Goal: Information Seeking & Learning: Learn about a topic

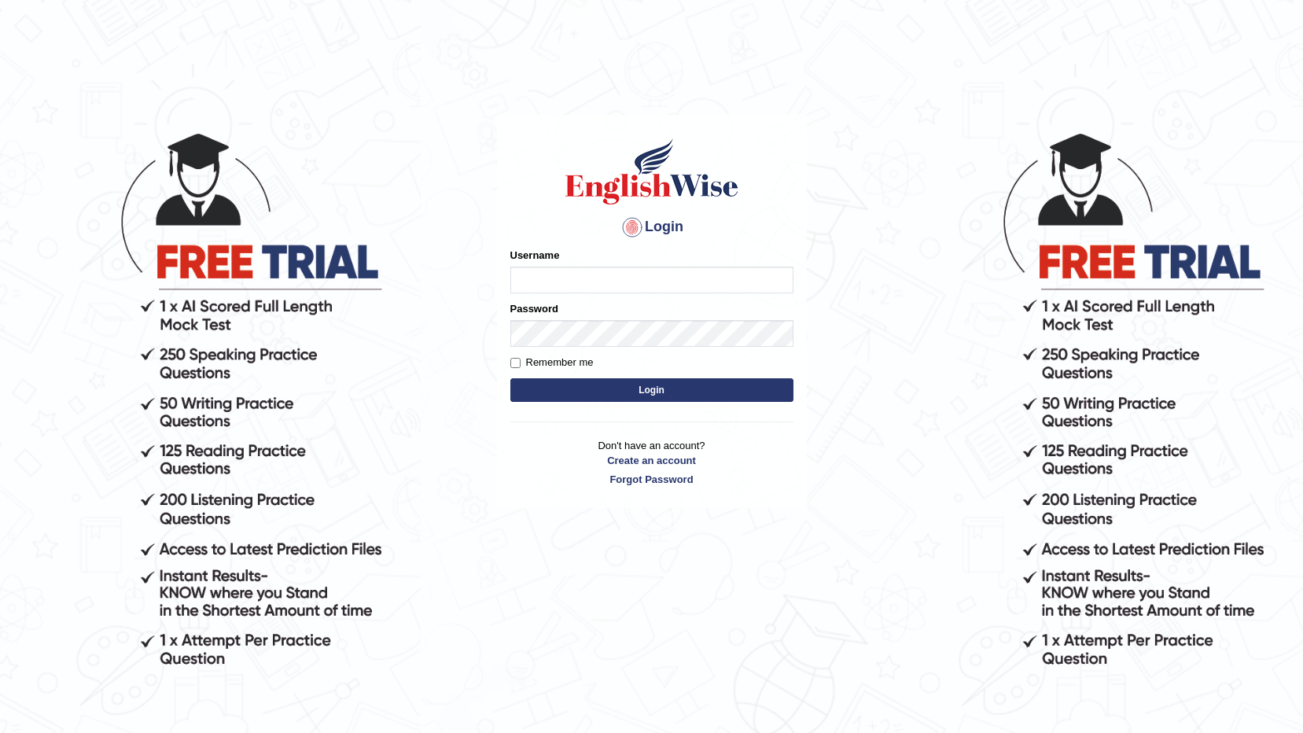
click at [650, 278] on input "Username" at bounding box center [652, 280] width 283 height 27
type input "0477822271"
click at [662, 389] on button "Login" at bounding box center [652, 390] width 283 height 24
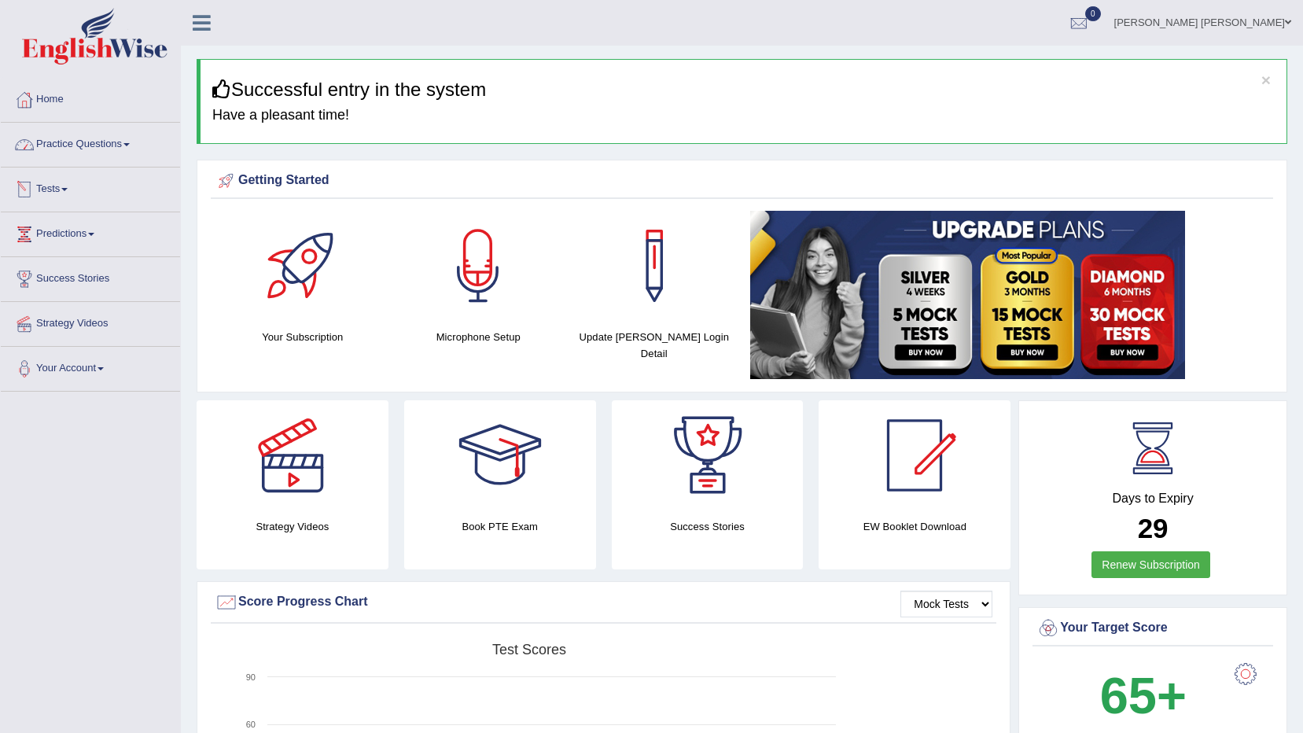
click at [124, 147] on link "Practice Questions" at bounding box center [90, 142] width 179 height 39
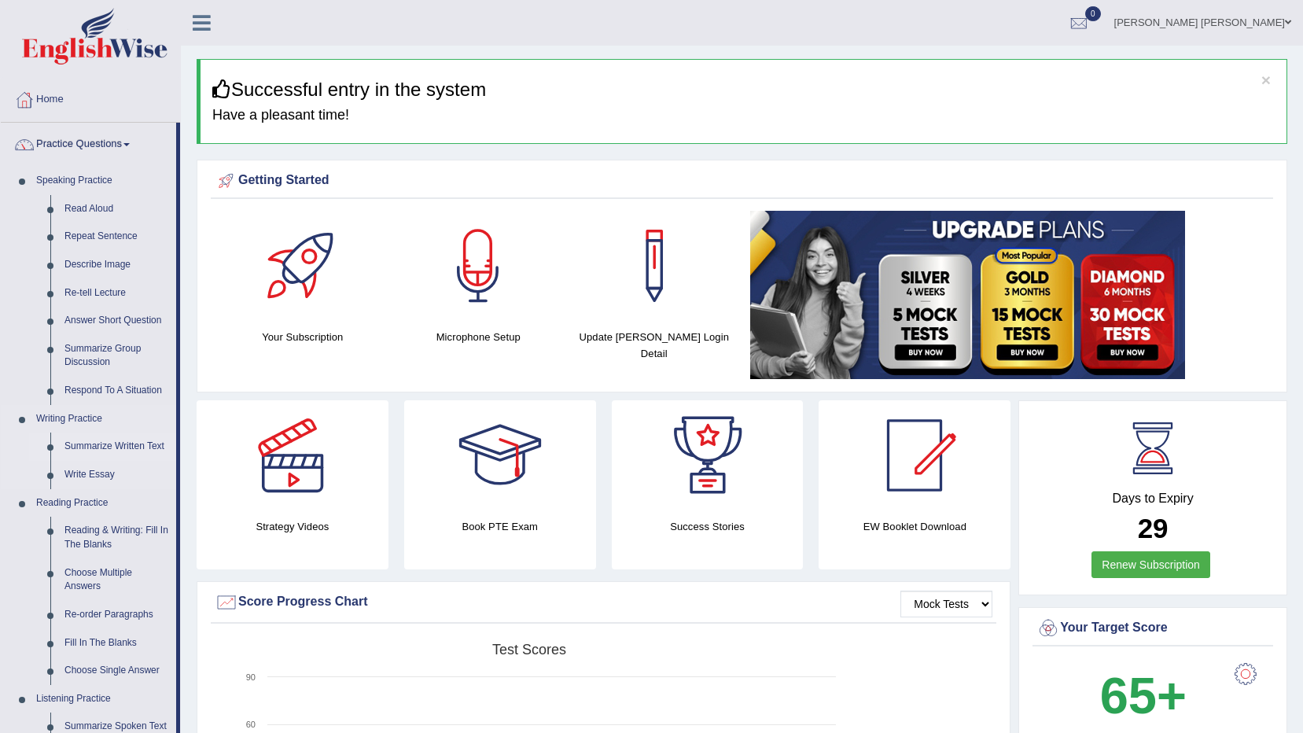
click at [109, 447] on link "Summarize Written Text" at bounding box center [116, 447] width 119 height 28
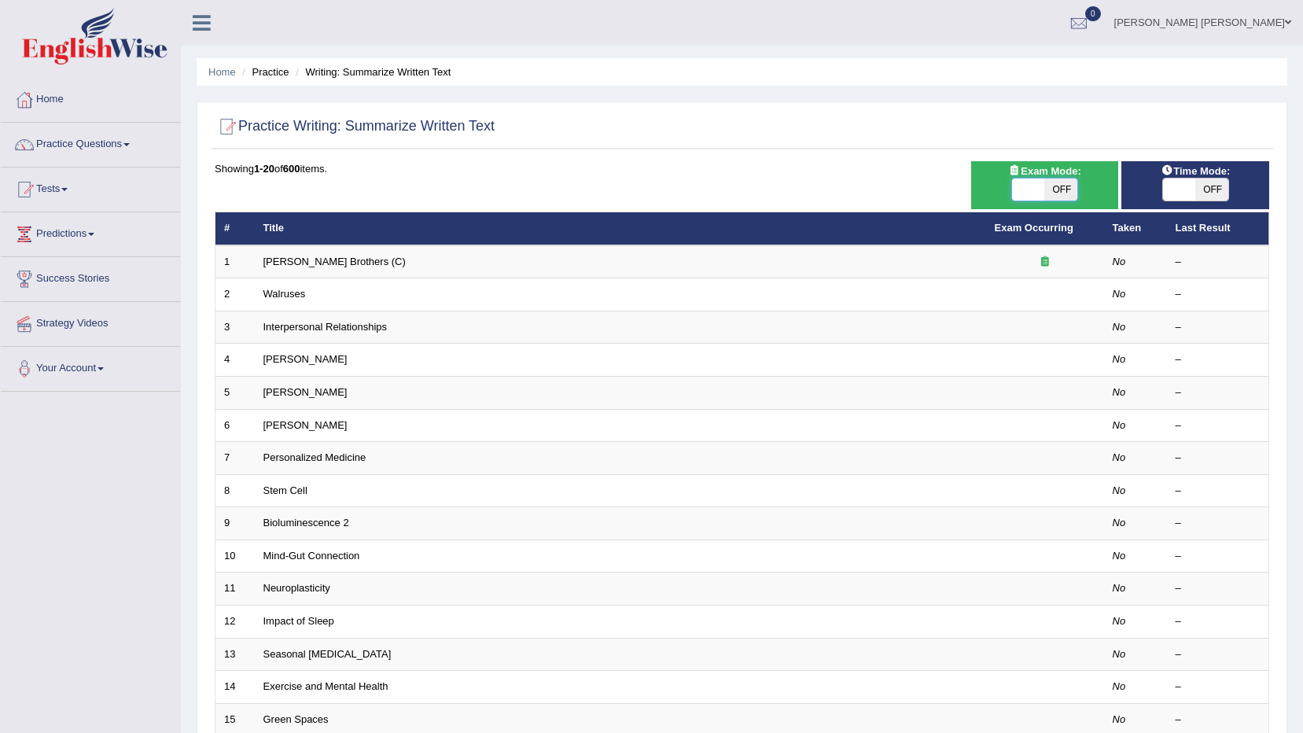
click at [1035, 194] on span at bounding box center [1028, 190] width 33 height 22
click at [1060, 186] on span "OFF" at bounding box center [1061, 190] width 33 height 22
checkbox input "true"
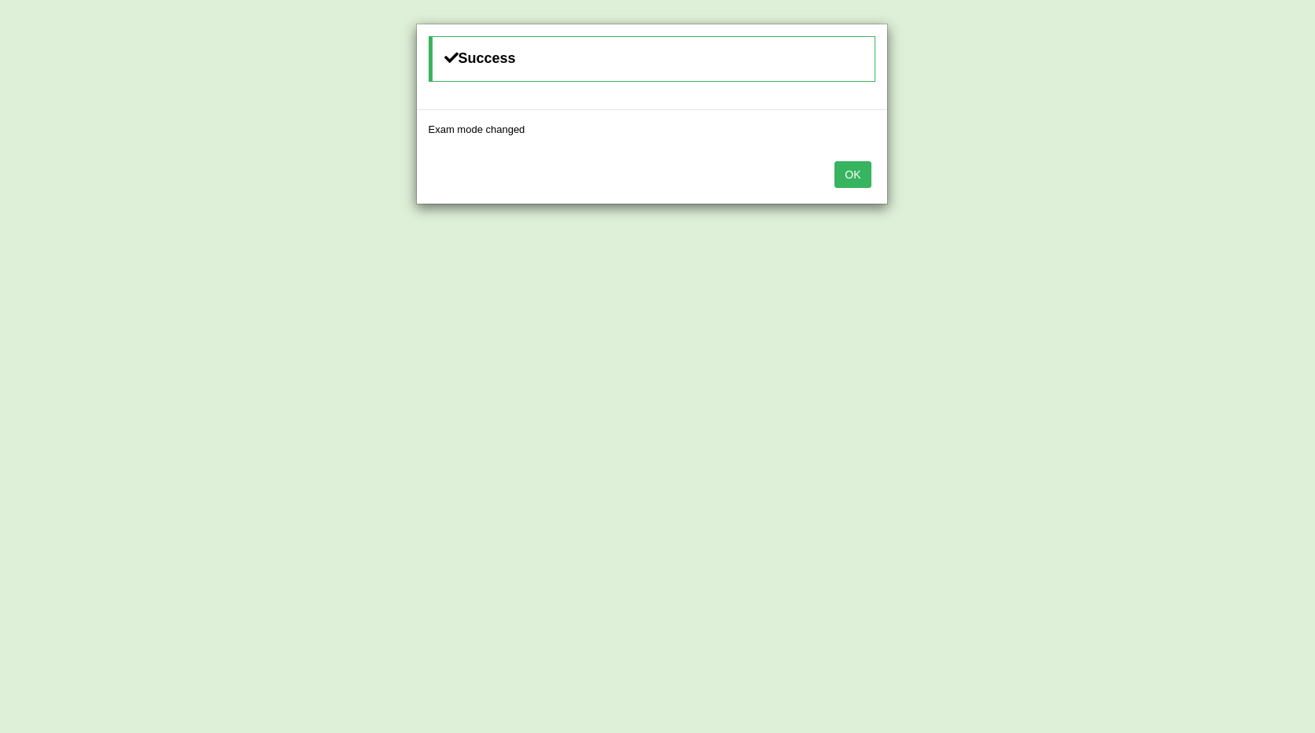
click at [865, 162] on button "OK" at bounding box center [853, 174] width 36 height 27
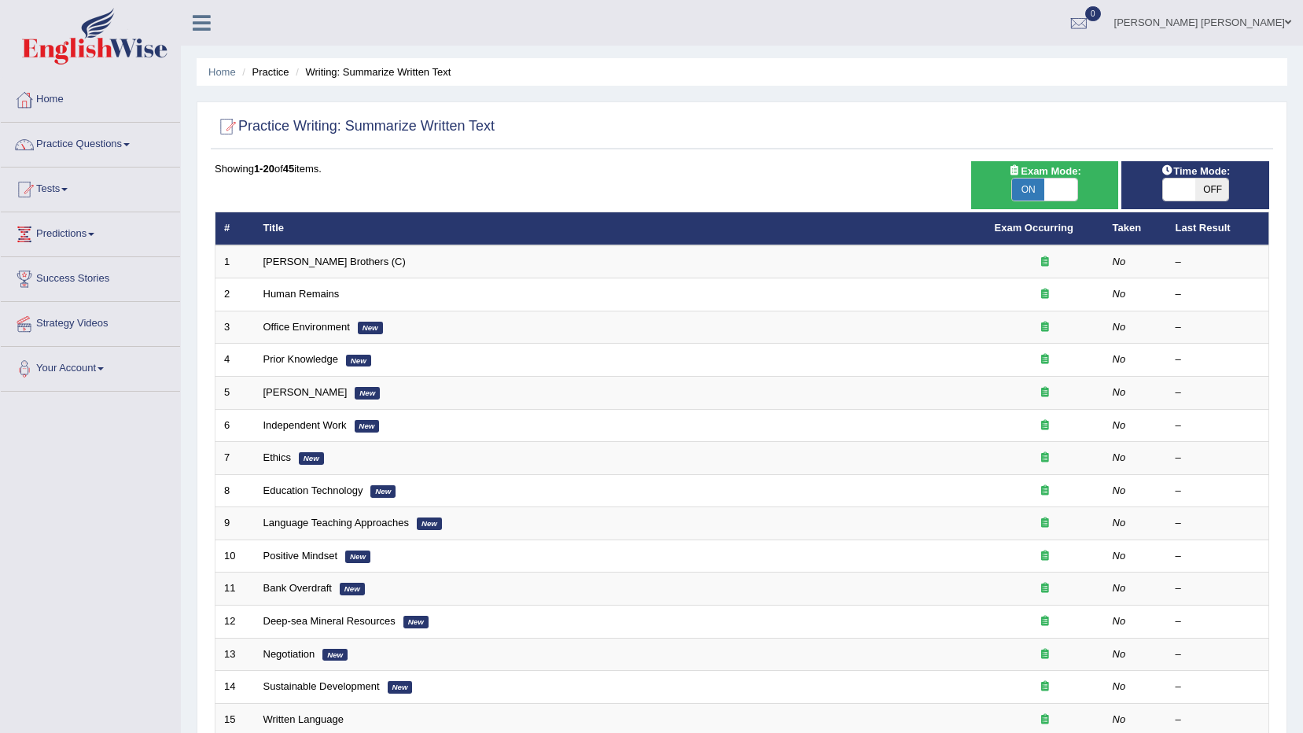
click at [1197, 181] on span "OFF" at bounding box center [1212, 190] width 33 height 22
checkbox input "true"
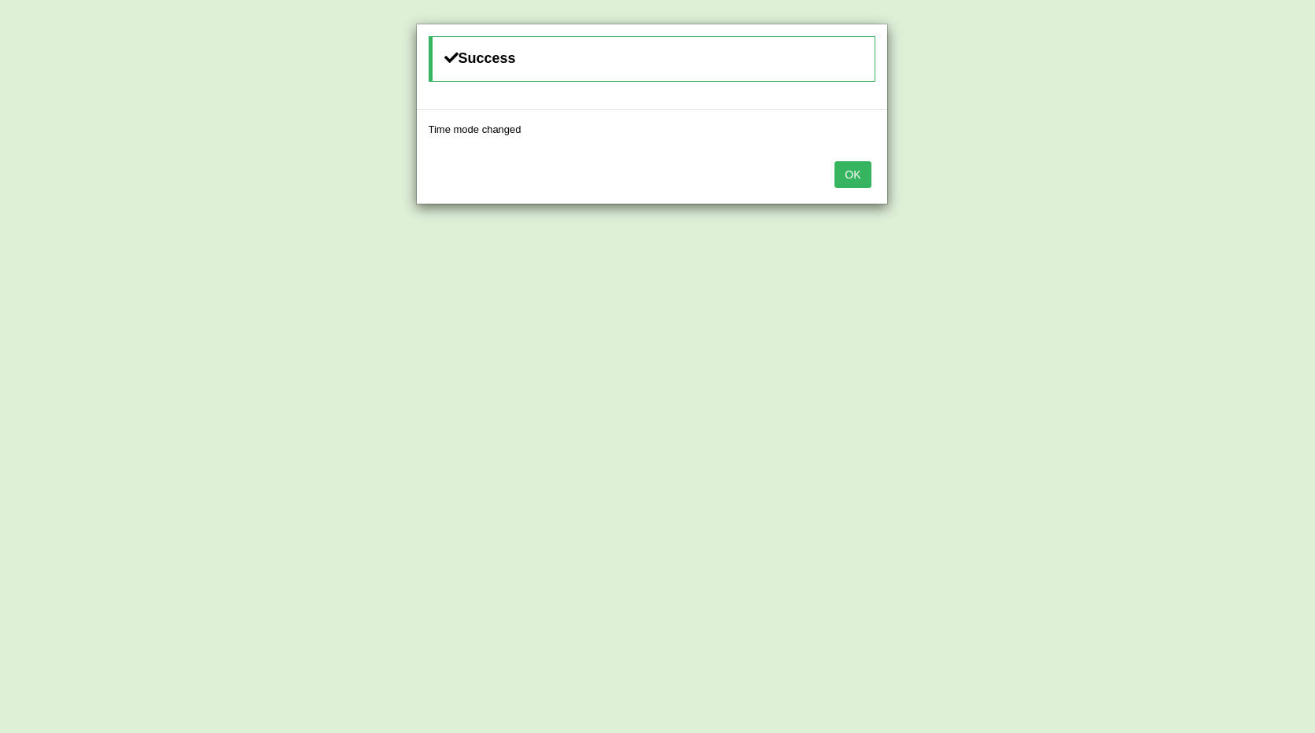
click at [862, 168] on button "OK" at bounding box center [853, 174] width 36 height 27
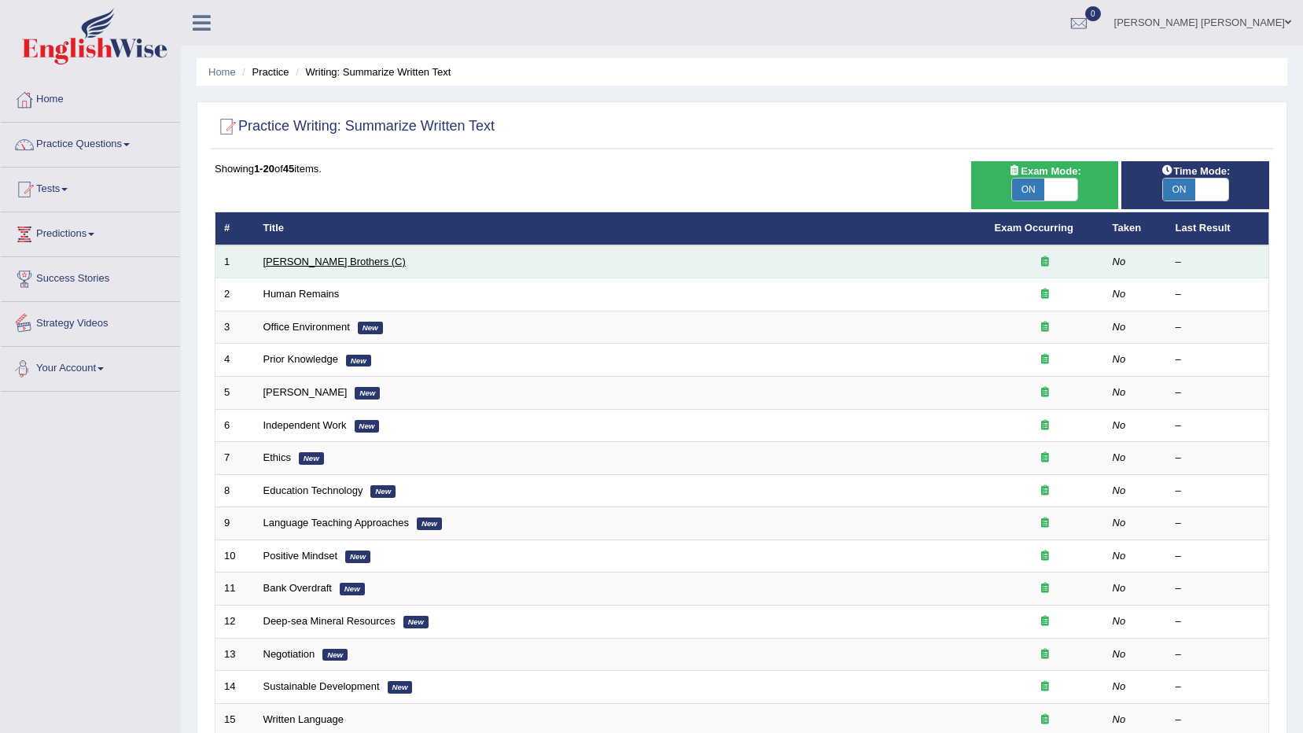
click at [297, 266] on link "Wright Brothers (C)" at bounding box center [335, 262] width 142 height 12
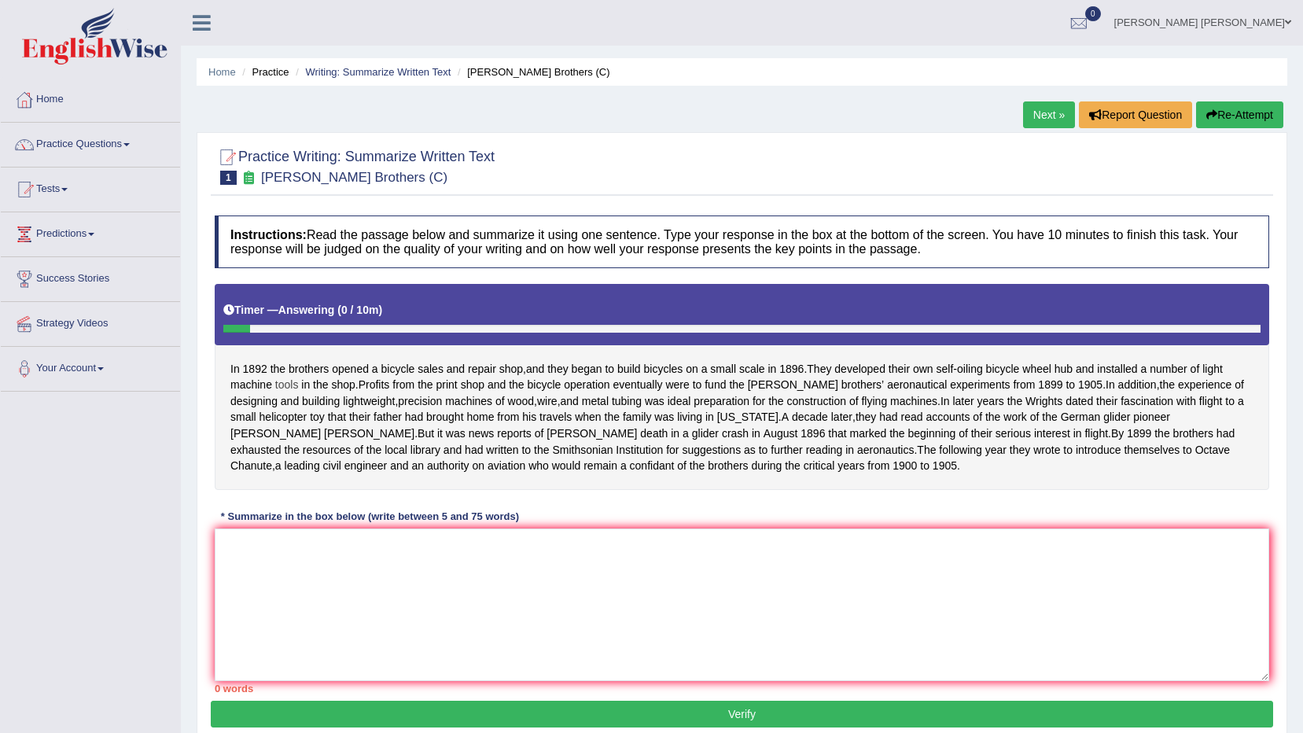
drag, startPoint x: 249, startPoint y: 364, endPoint x: 281, endPoint y: 380, distance: 35.2
click at [281, 380] on div "In [DATE] the brothers opened a bicycle sales and repair shop , and they began …" at bounding box center [742, 387] width 1055 height 206
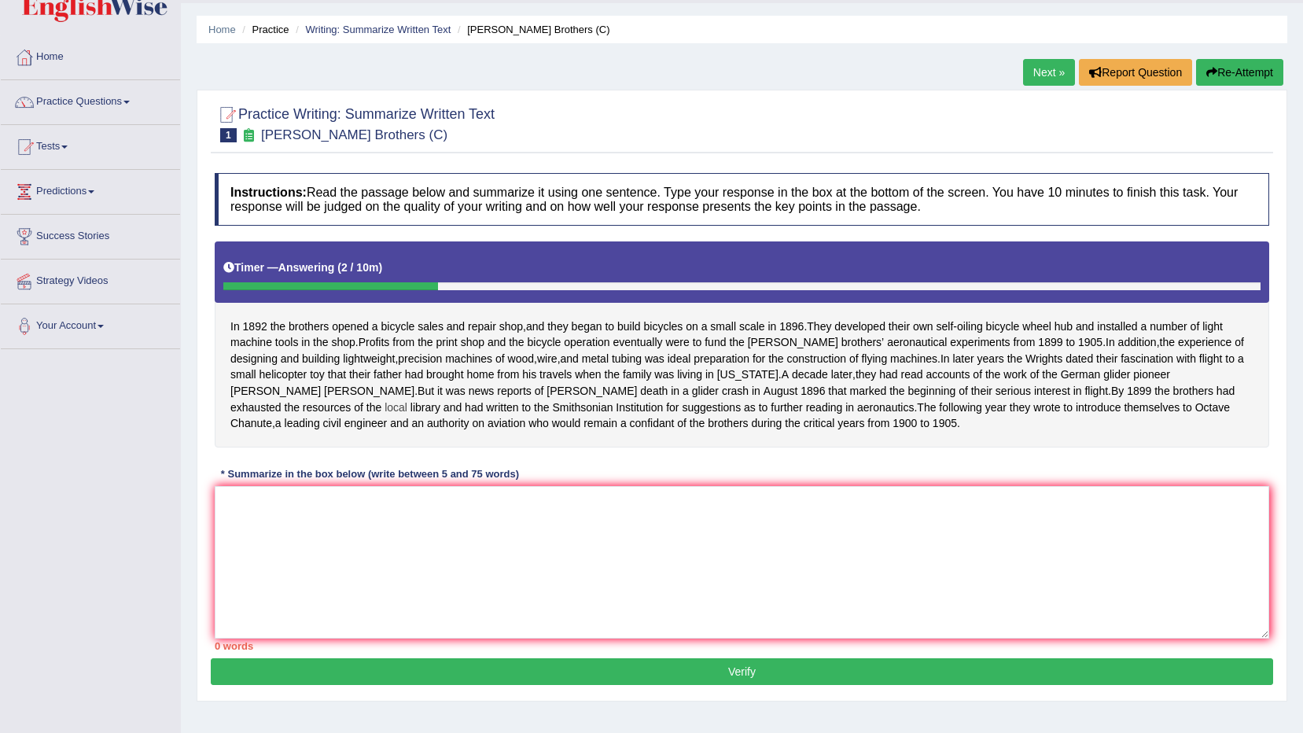
scroll to position [14, 0]
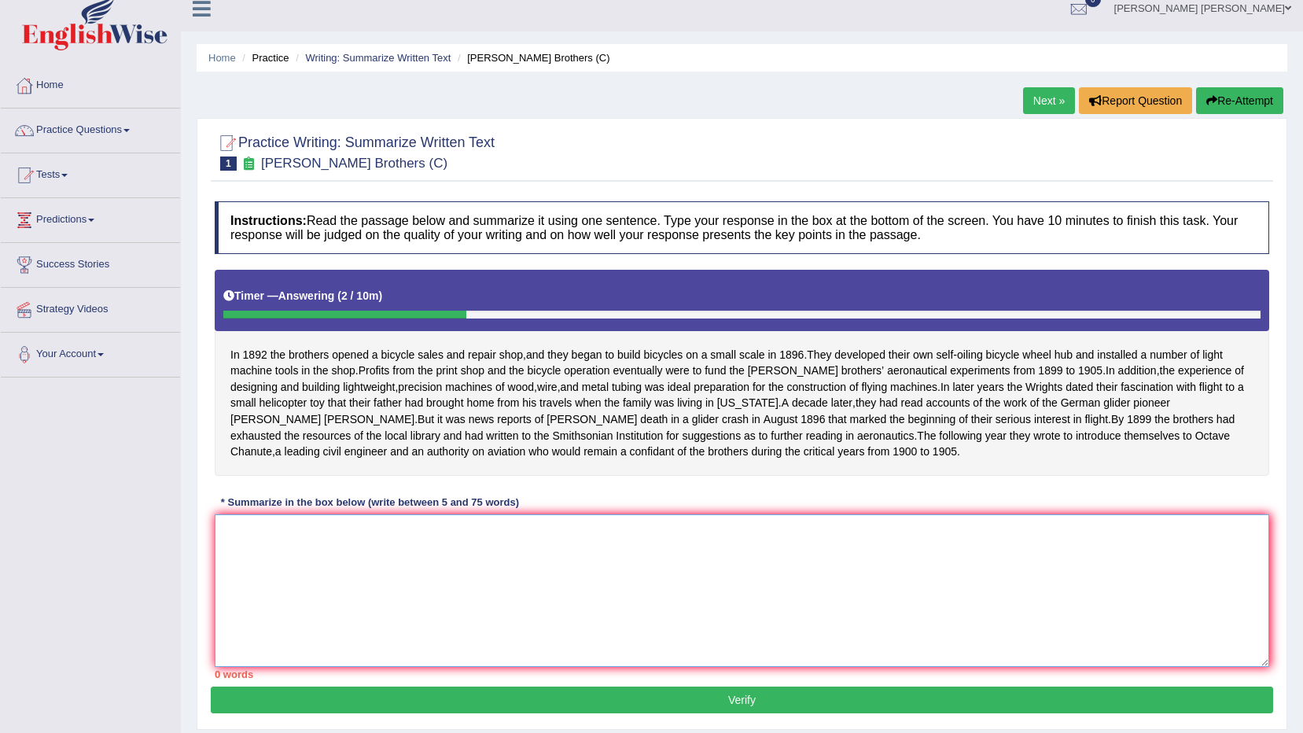
click at [413, 574] on textarea at bounding box center [742, 590] width 1055 height 153
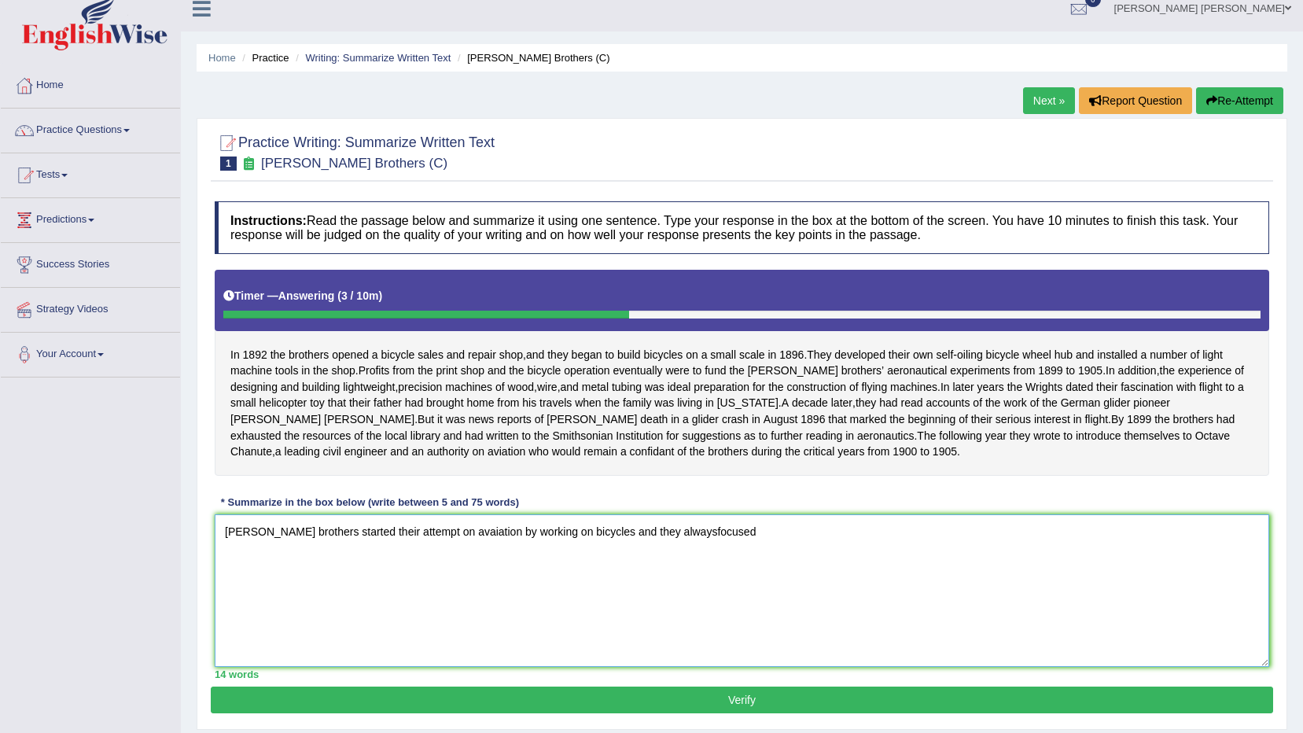
click at [658, 555] on textarea "Wright brothers started their attempt on avaiation by working on bicycles and t…" at bounding box center [742, 590] width 1055 height 153
click at [750, 551] on textarea "Wright brothers started their attempt on avaiation by working on bicycles and t…" at bounding box center [742, 590] width 1055 height 153
click at [820, 545] on textarea "Wright brothers started their attempt on avaiation by working on bicycles and t…" at bounding box center [742, 590] width 1055 height 153
drag, startPoint x: 817, startPoint y: 552, endPoint x: 1020, endPoint y: 548, distance: 203.0
click at [1020, 548] on textarea "Wright brothers started their attempt on avaiation by working on bicycles and t…" at bounding box center [742, 590] width 1055 height 153
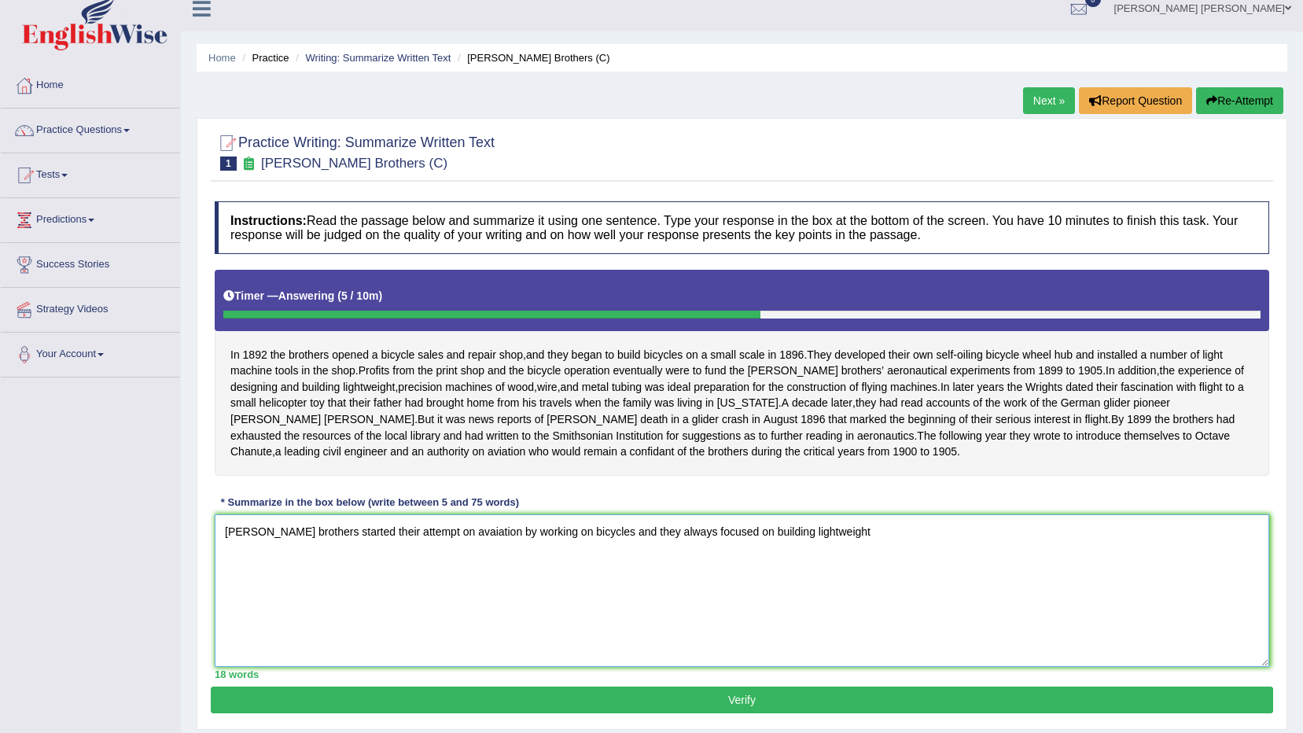
drag, startPoint x: 604, startPoint y: 550, endPoint x: 947, endPoint y: 558, distance: 343.1
click at [927, 558] on textarea "Wright brothers started their attempt on avaiation by working on bicycles and t…" at bounding box center [742, 590] width 1055 height 153
click at [947, 558] on textarea "Wright brothers started their attempt on avaiation by working on bicycles and t…" at bounding box center [742, 590] width 1055 height 153
drag, startPoint x: 599, startPoint y: 549, endPoint x: 852, endPoint y: 559, distance: 252.7
click at [852, 559] on textarea "Wright brothers started their attempt on avaiation by working on bicycles and t…" at bounding box center [742, 590] width 1055 height 153
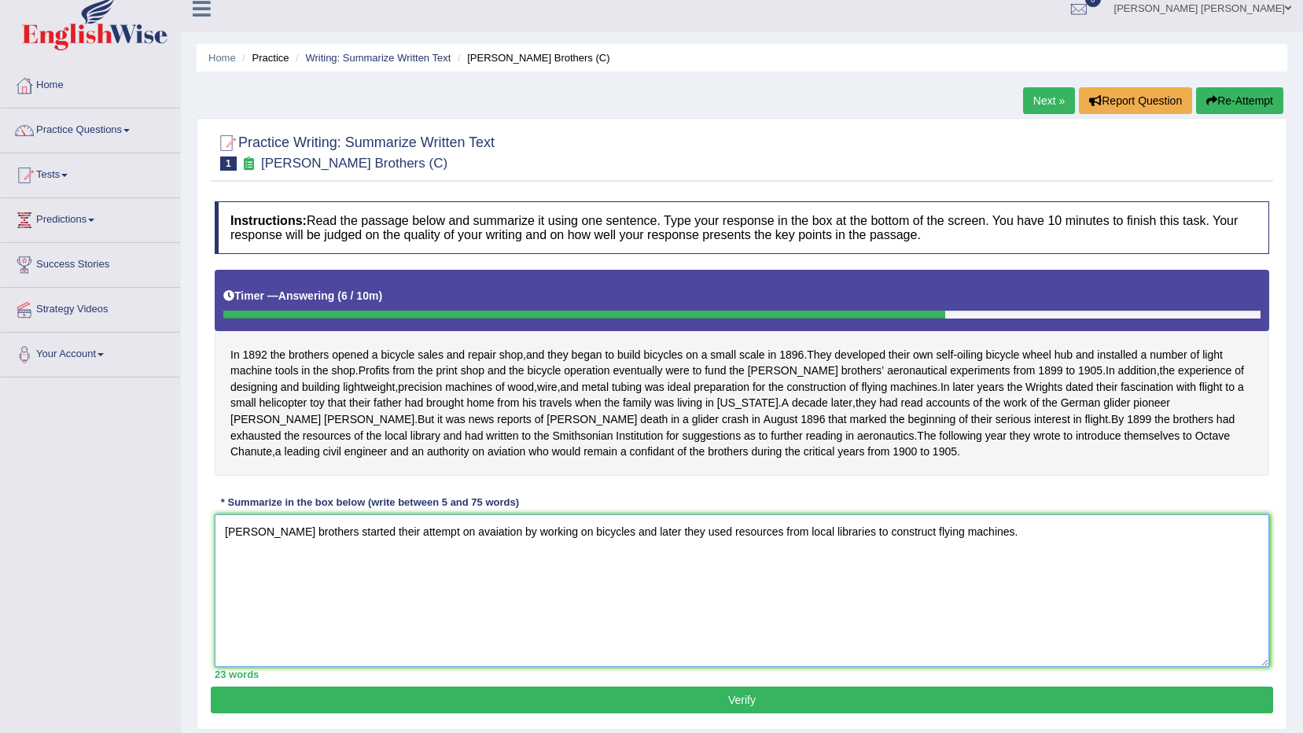
click at [579, 551] on textarea "Wright brothers started their attempt on avaiation by working on bicycles and l…" at bounding box center [742, 590] width 1055 height 153
click at [584, 548] on textarea "Wright brothers started their attempt on avaiation by working on bicycles, deve…" at bounding box center [742, 590] width 1055 height 153
click at [863, 548] on textarea "Wright brothers started their attempt on avaiation by working on bicycles and d…" at bounding box center [742, 590] width 1055 height 153
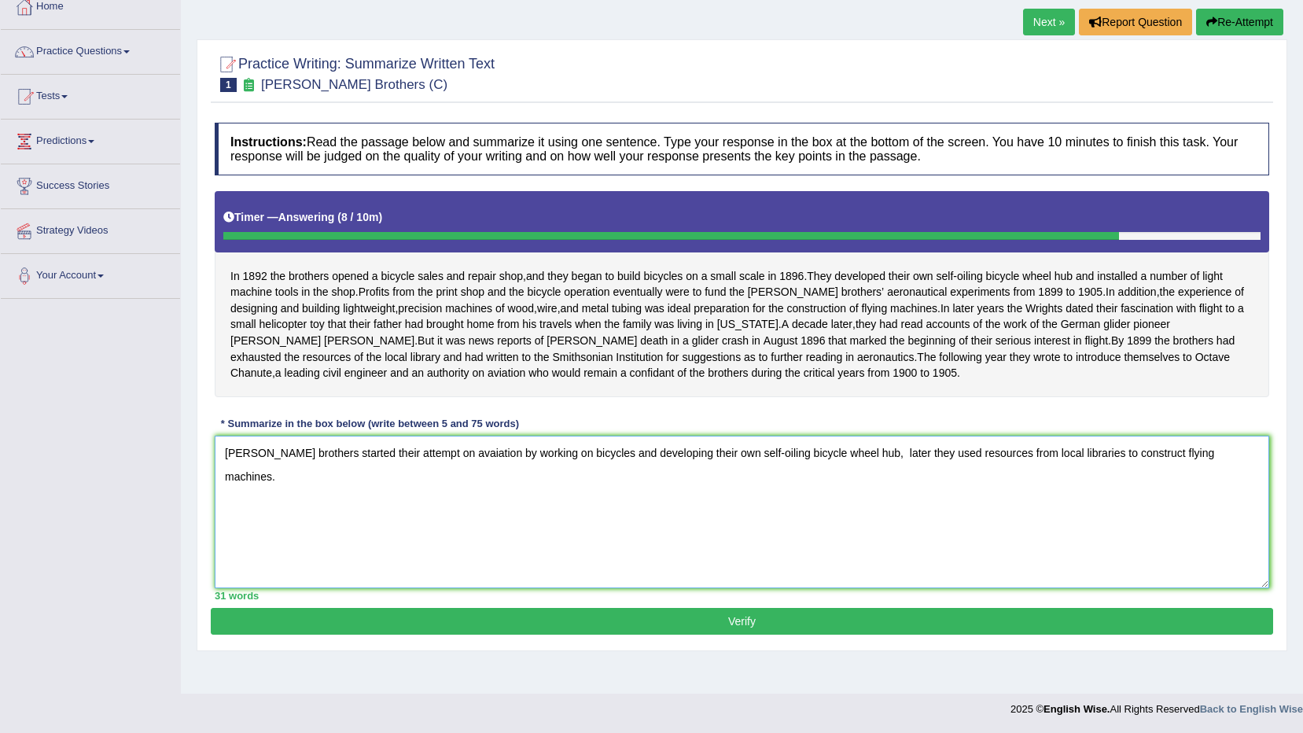
type textarea "Wright brothers started their attempt on avaiation by working on bicycles and d…"
click at [616, 635] on button "Verify" at bounding box center [742, 621] width 1063 height 27
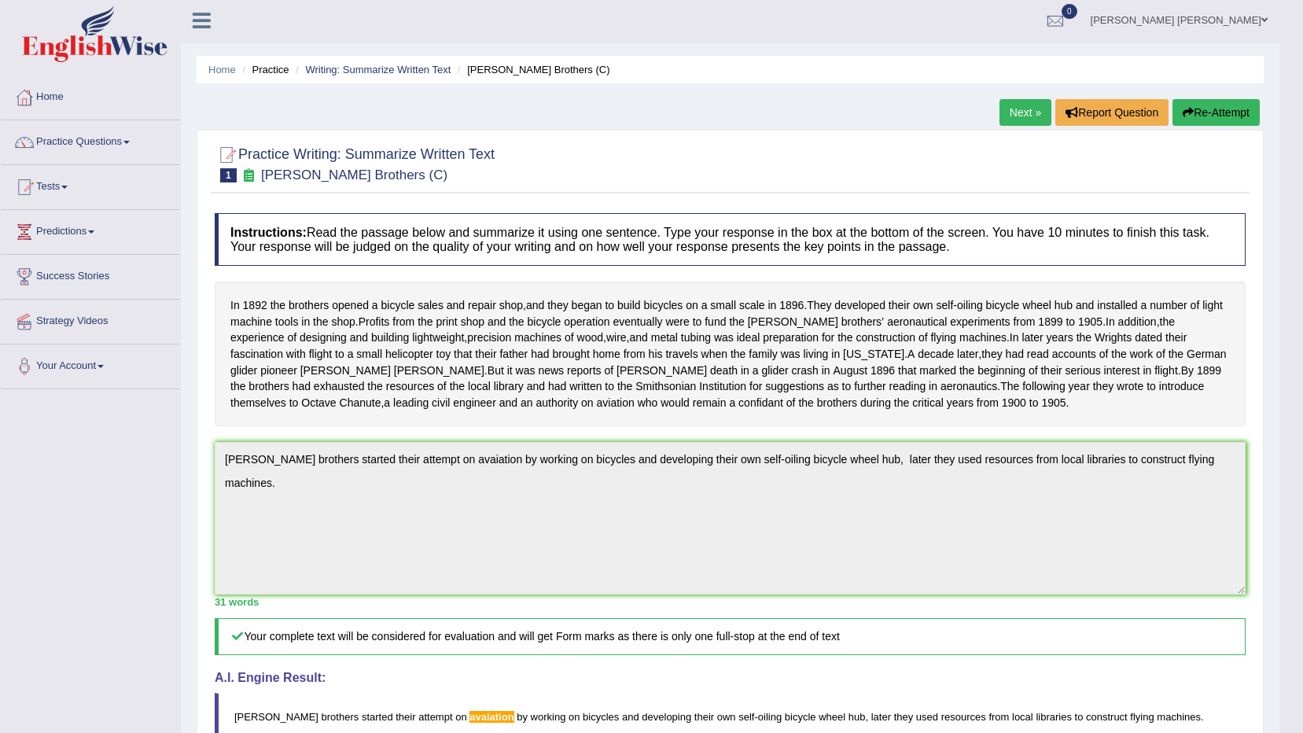
scroll to position [0, 0]
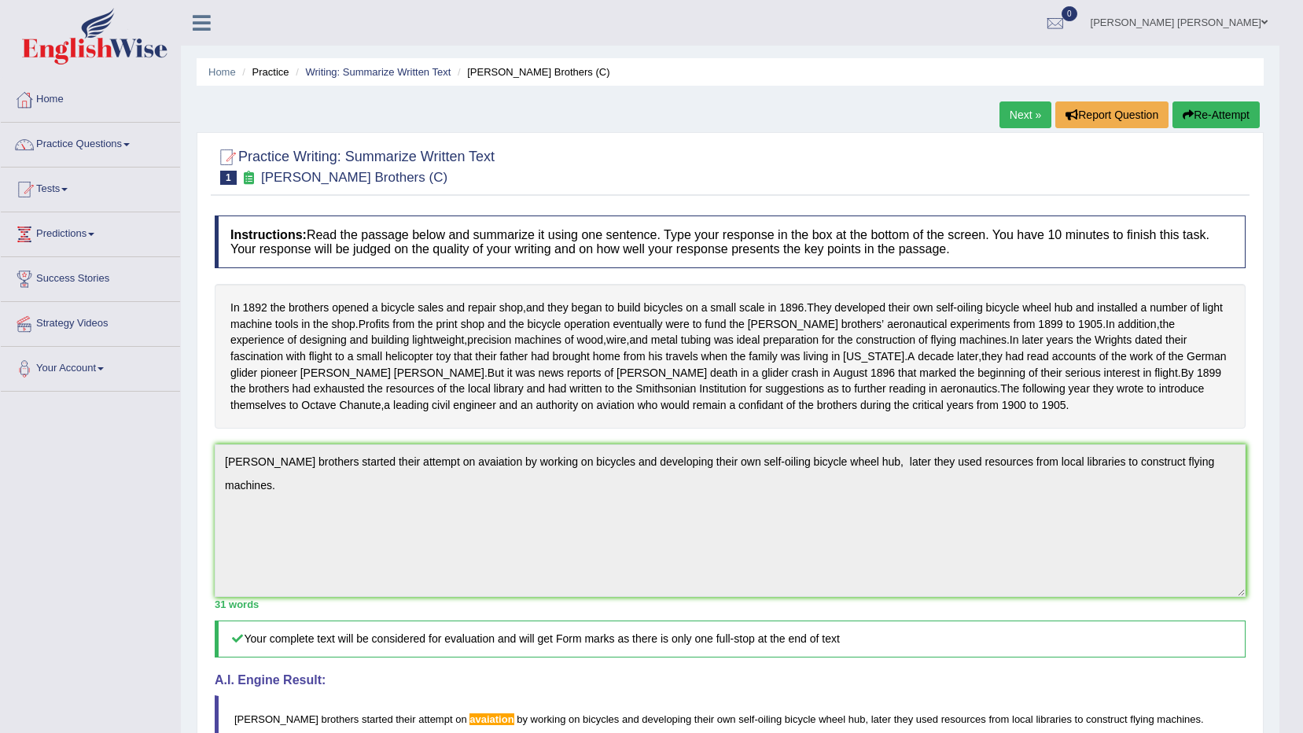
click at [1034, 114] on link "Next »" at bounding box center [1026, 114] width 52 height 27
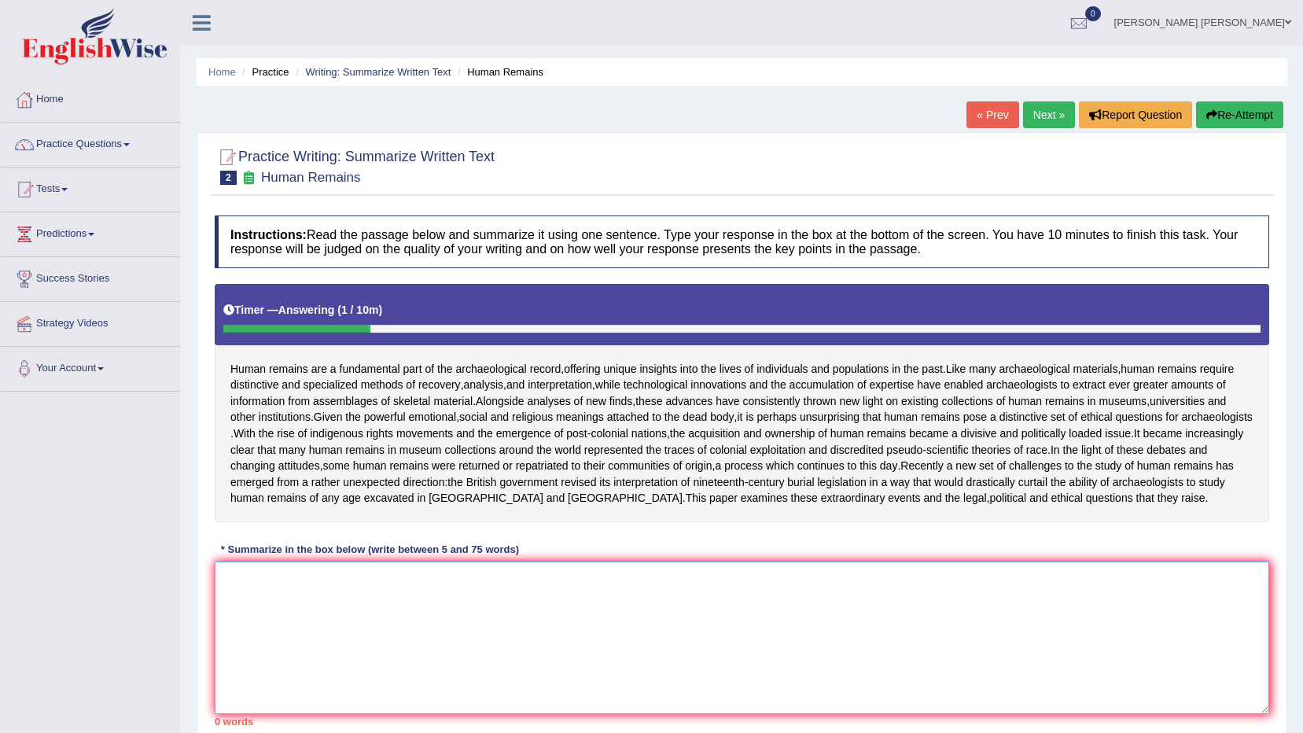
click at [255, 619] on textarea at bounding box center [742, 638] width 1055 height 153
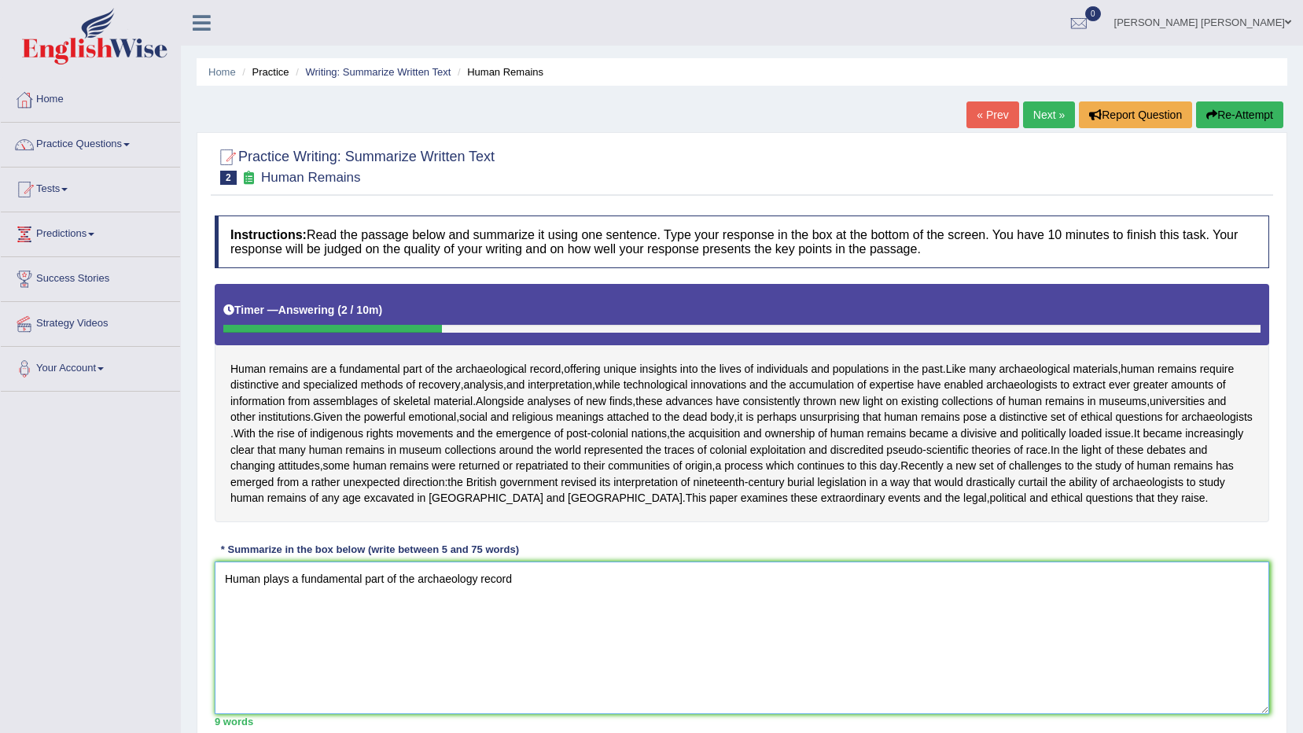
drag, startPoint x: 286, startPoint y: 610, endPoint x: 277, endPoint y: 609, distance: 8.7
click at [277, 609] on textarea "Human plays a fundamental part of the archaeology record" at bounding box center [742, 638] width 1055 height 153
click at [286, 643] on textarea "Human plays a fundamental part of the archaeology record" at bounding box center [742, 638] width 1055 height 153
drag, startPoint x: 398, startPoint y: 607, endPoint x: 382, endPoint y: 612, distance: 17.2
click at [382, 612] on textarea "Human plays a fundamental part of the archaeology record" at bounding box center [742, 638] width 1055 height 153
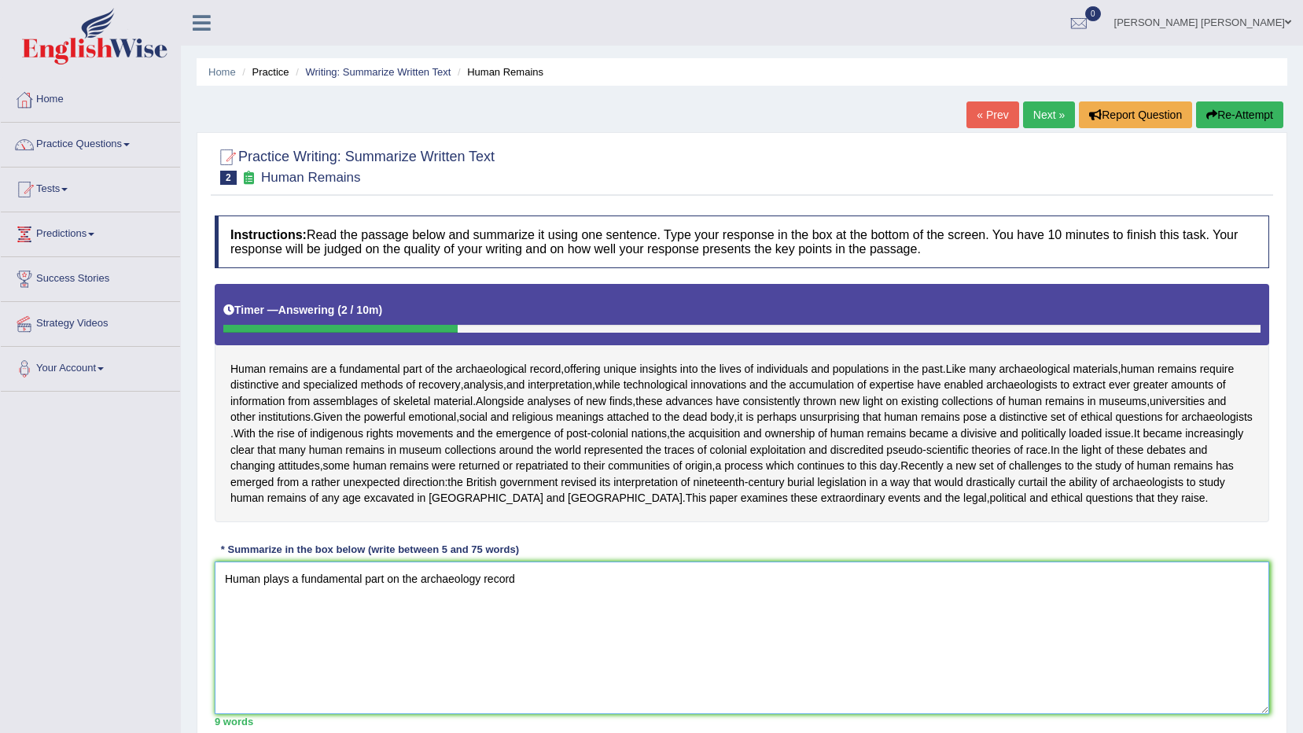
click at [529, 618] on textarea "Human plays a fundamental part on the archaeology record" at bounding box center [742, 638] width 1055 height 153
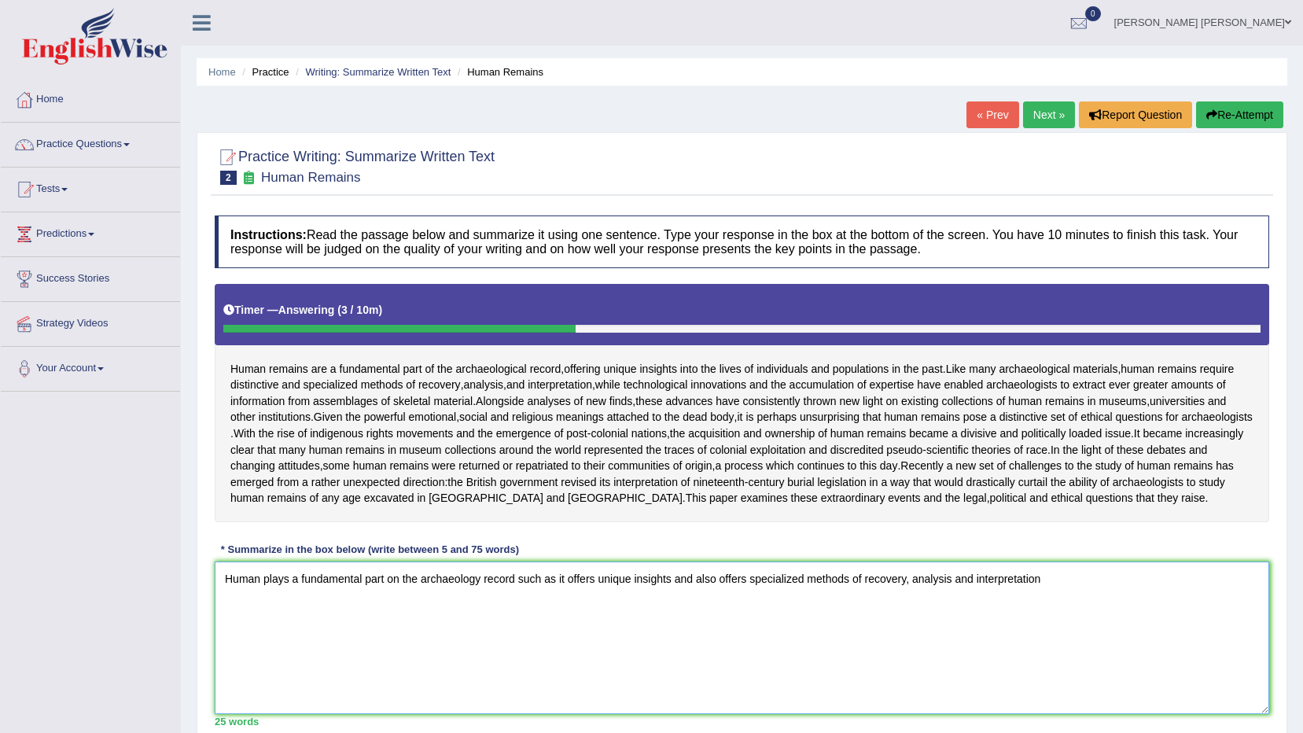
click at [515, 610] on textarea "Human plays a fundamental part on the archaeology record such as it offers uniq…" at bounding box center [742, 638] width 1055 height 153
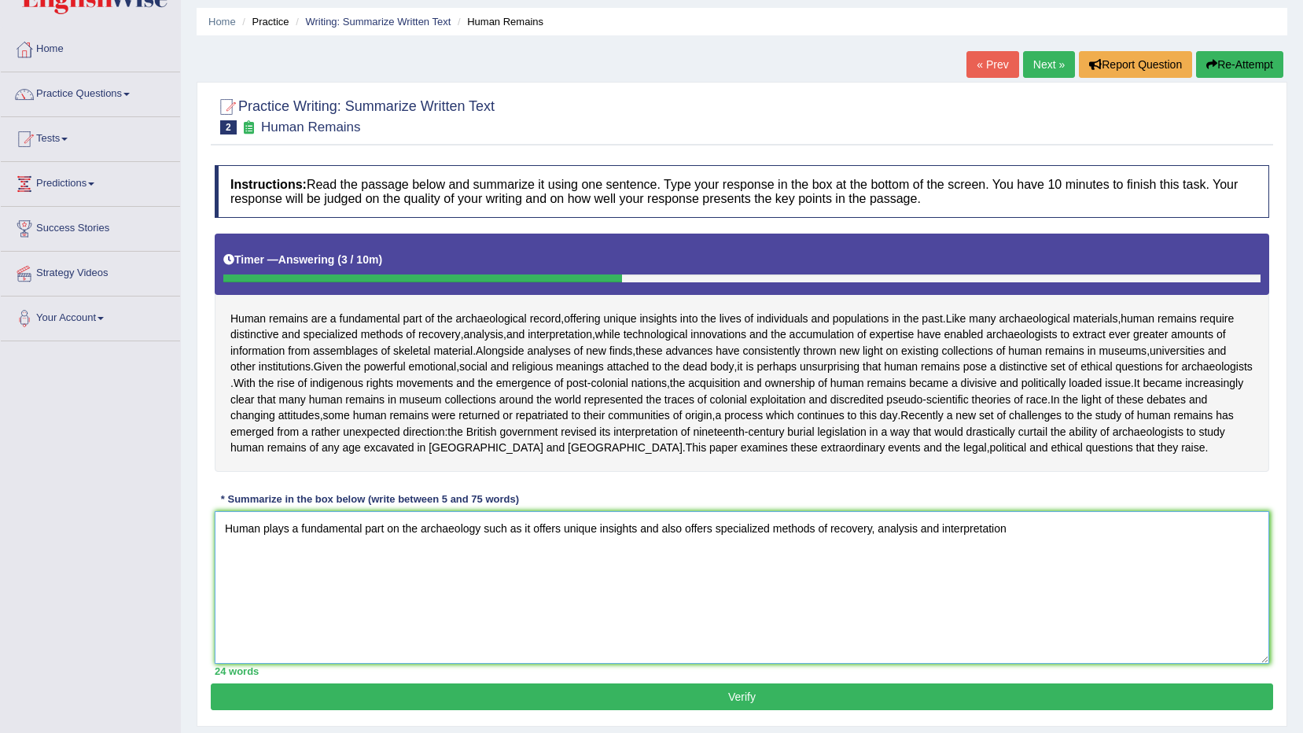
scroll to position [79, 0]
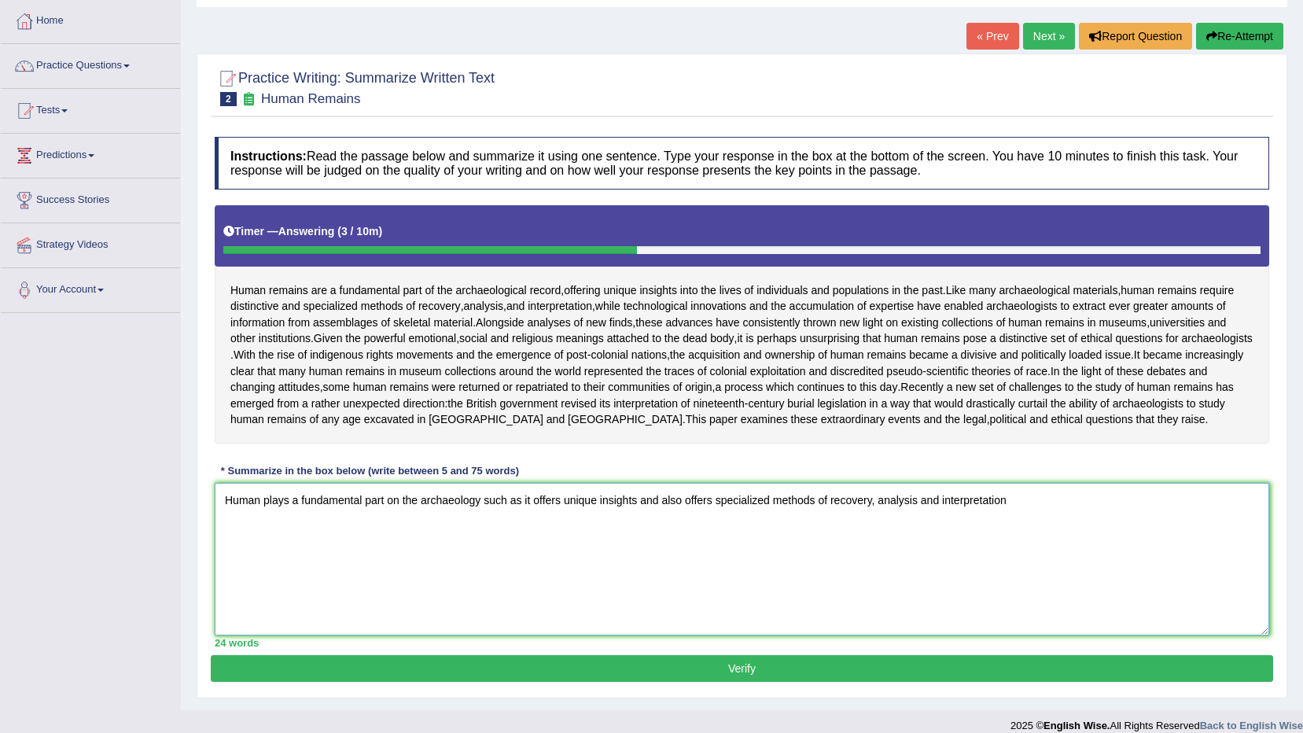
click at [682, 531] on textarea "Human plays a fundamental part on the archaeology such as it offers unique insi…" at bounding box center [742, 559] width 1055 height 153
click at [661, 536] on textarea "Human plays a fundamental part on the archaeology such as it offers unique insi…" at bounding box center [742, 559] width 1055 height 153
click at [1008, 541] on textarea "Human plays a fundamental part on the archaeology such as it offers unique insi…" at bounding box center [742, 559] width 1055 height 153
click at [1020, 533] on textarea "Human plays a fundamental part on the archaeology such as it offers unique insi…" at bounding box center [742, 559] width 1055 height 153
click at [1052, 540] on textarea "Human plays a fundamental part on the archaeology such as it offers unique insi…" at bounding box center [742, 559] width 1055 height 153
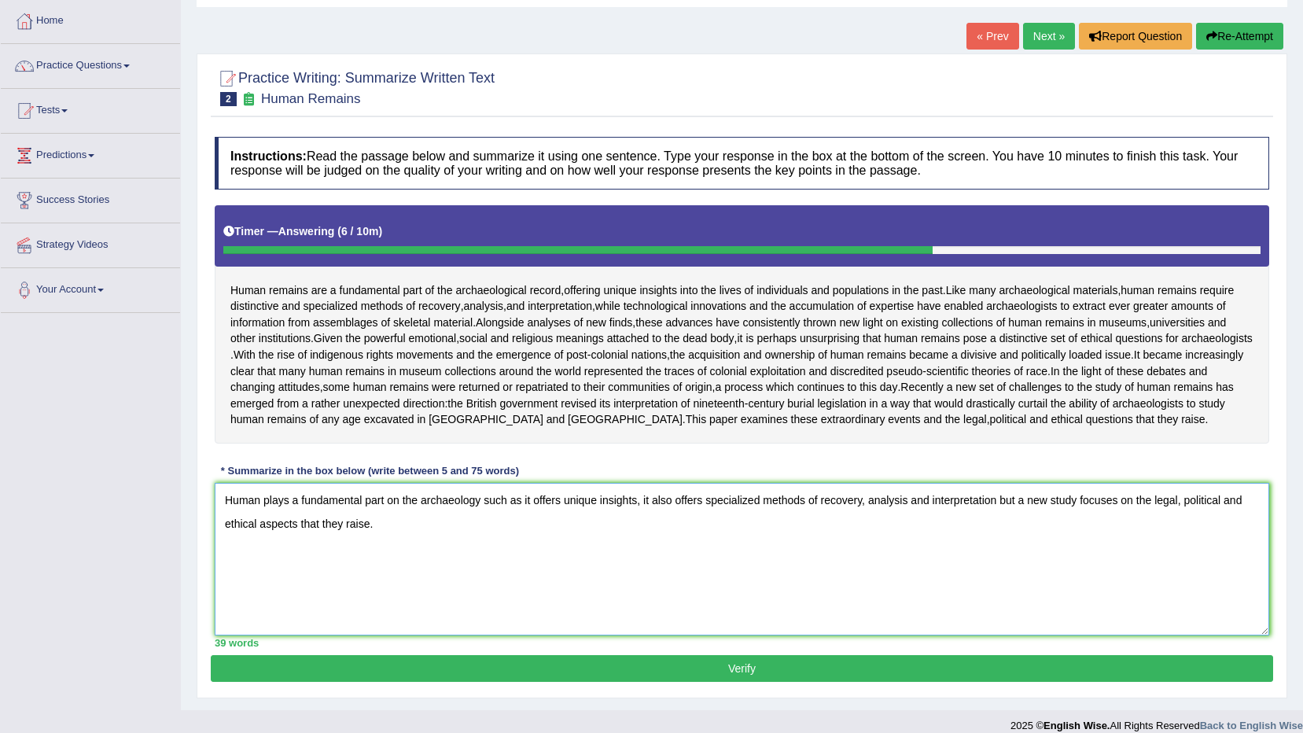
drag, startPoint x: 673, startPoint y: 532, endPoint x: 640, endPoint y: 529, distance: 32.3
click at [640, 529] on textarea "Human plays a fundamental part on the archaeology such as it offers unique insi…" at bounding box center [742, 559] width 1055 height 153
click at [989, 534] on textarea "Human plays a fundamental part on the archaeology such as it offers unique insi…" at bounding box center [742, 559] width 1055 height 153
click at [320, 559] on textarea "Human plays a fundamental part on the archaeology such as it offers unique insi…" at bounding box center [742, 559] width 1055 height 153
click at [400, 558] on textarea "Human plays a fundamental part on the archaeology such as it offers unique insi…" at bounding box center [742, 559] width 1055 height 153
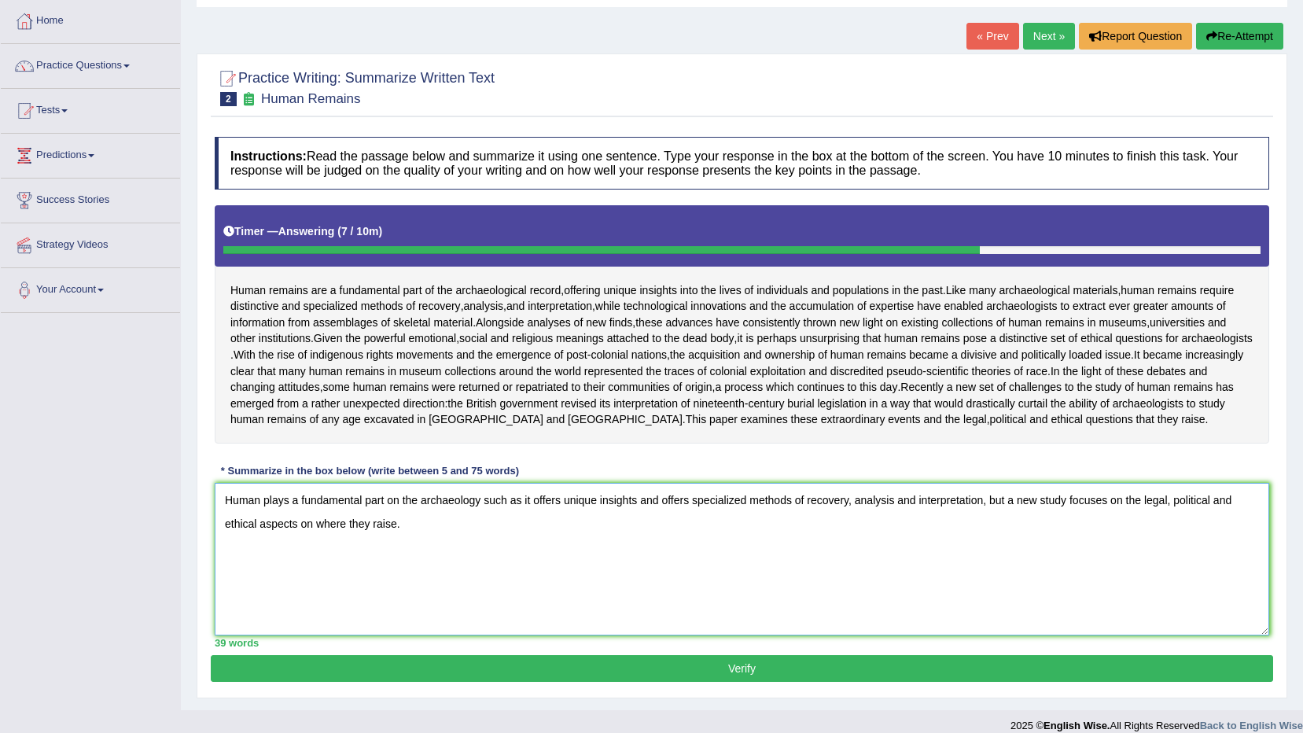
scroll to position [127, 0]
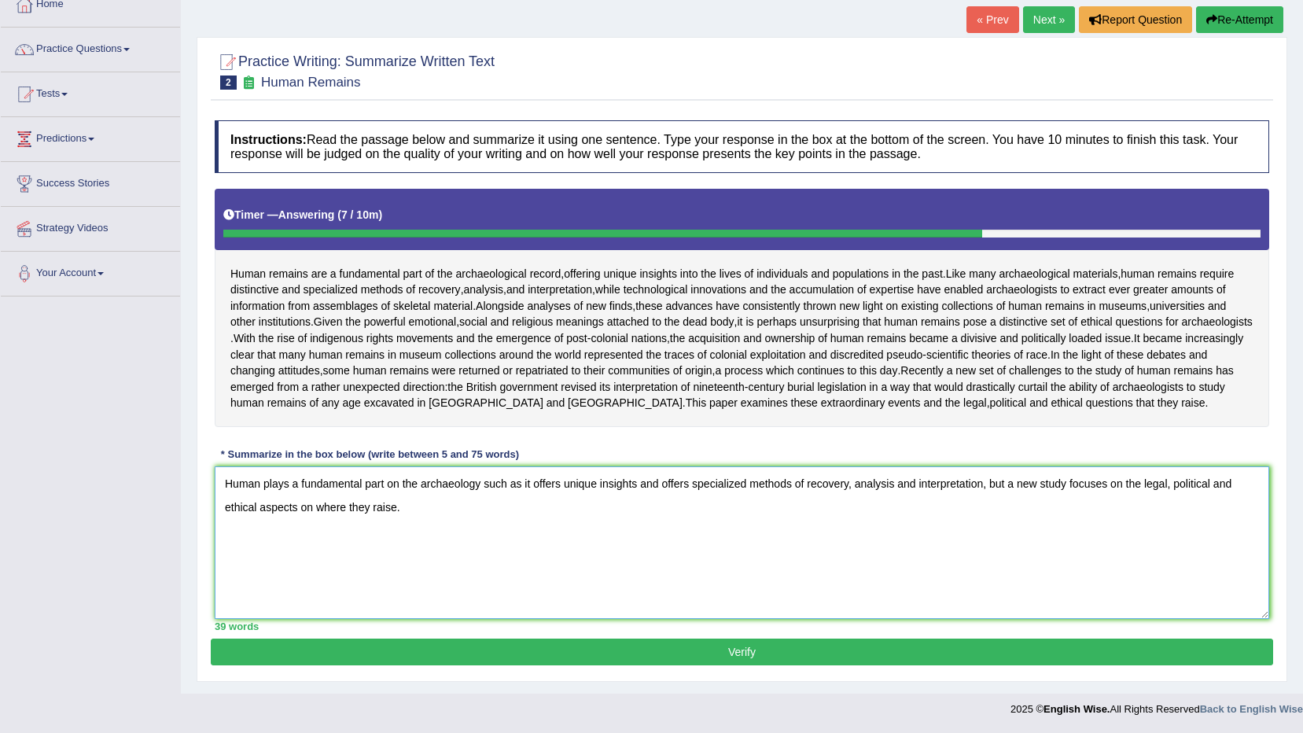
type textarea "Human plays a fundamental part on the archaeology such as it offers unique insi…"
click at [728, 654] on button "Verify" at bounding box center [742, 652] width 1063 height 27
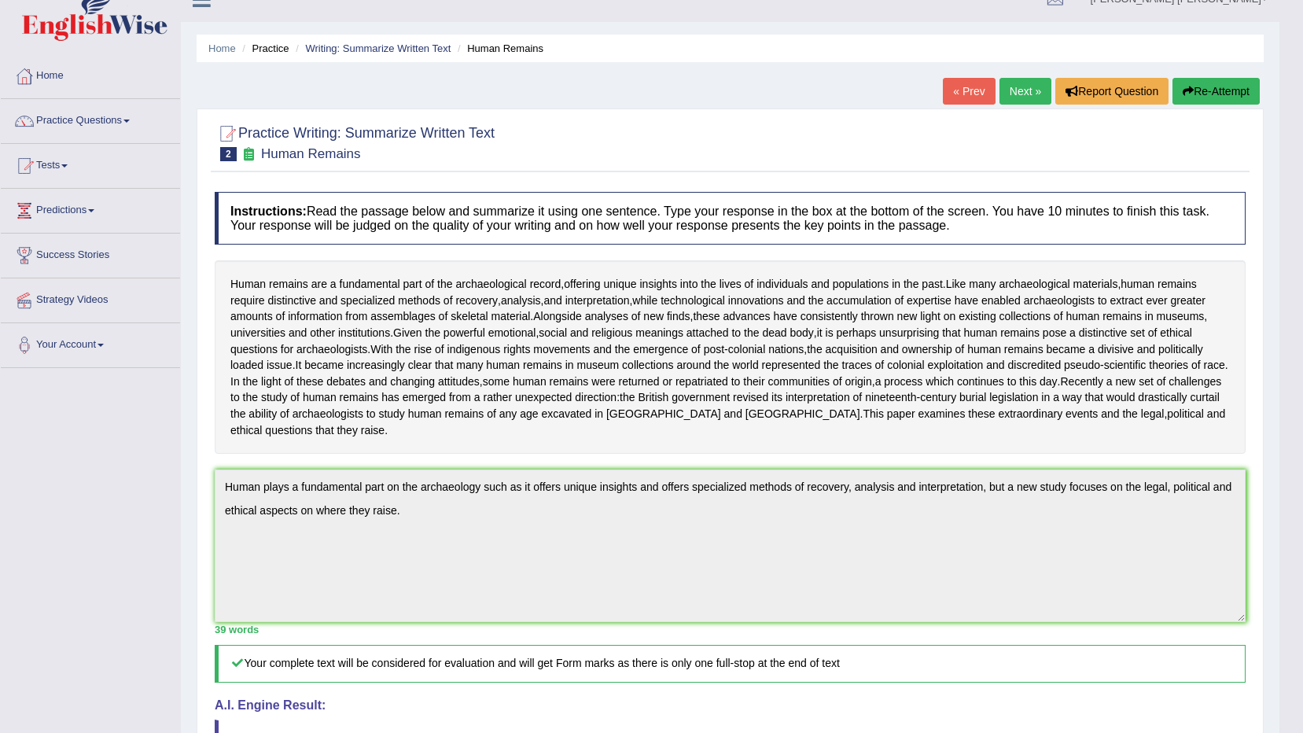
scroll to position [0, 0]
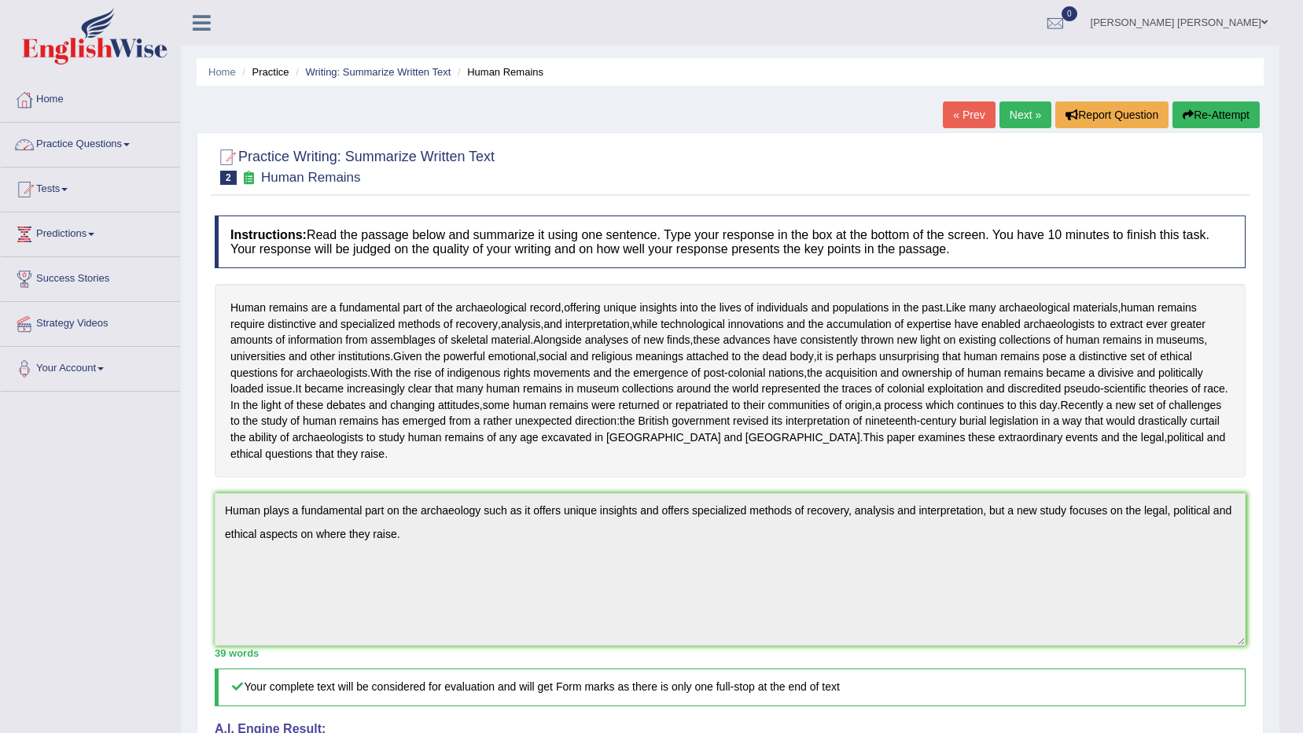
click at [131, 139] on link "Practice Questions" at bounding box center [90, 142] width 179 height 39
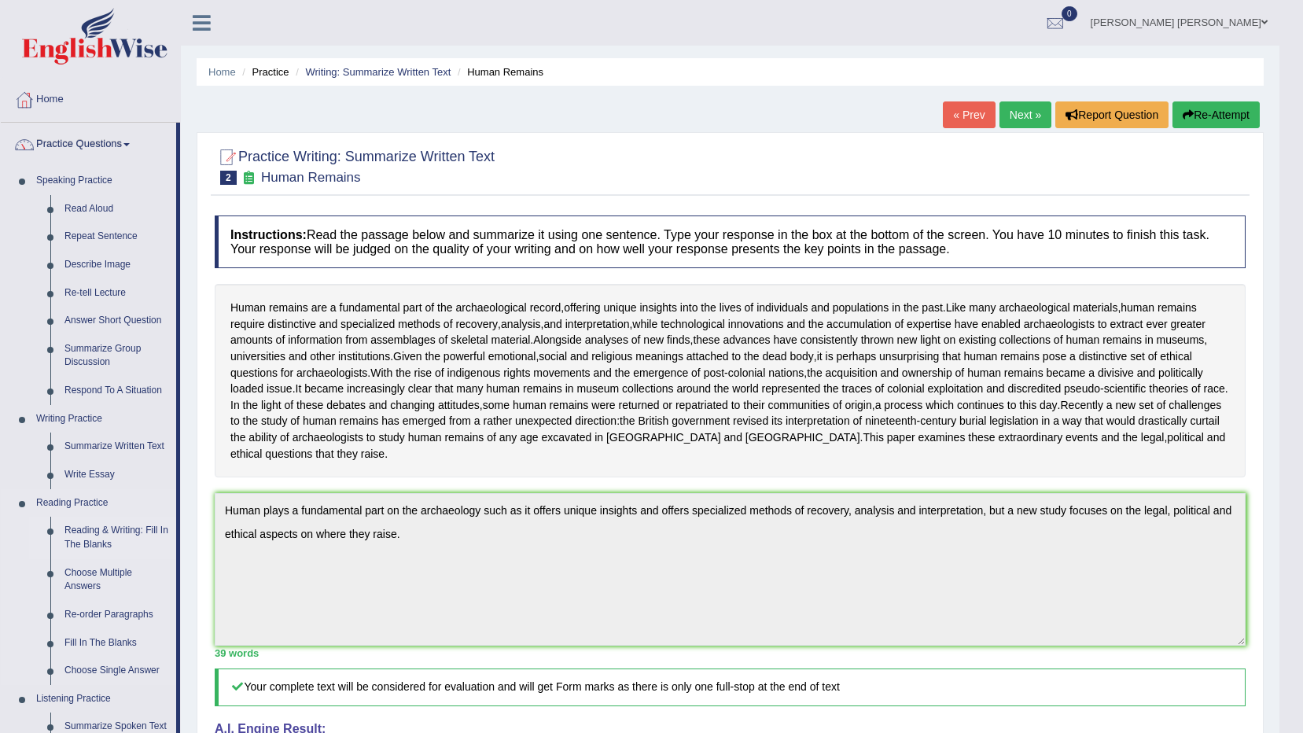
click at [112, 524] on link "Reading & Writing: Fill In The Blanks" at bounding box center [116, 538] width 119 height 42
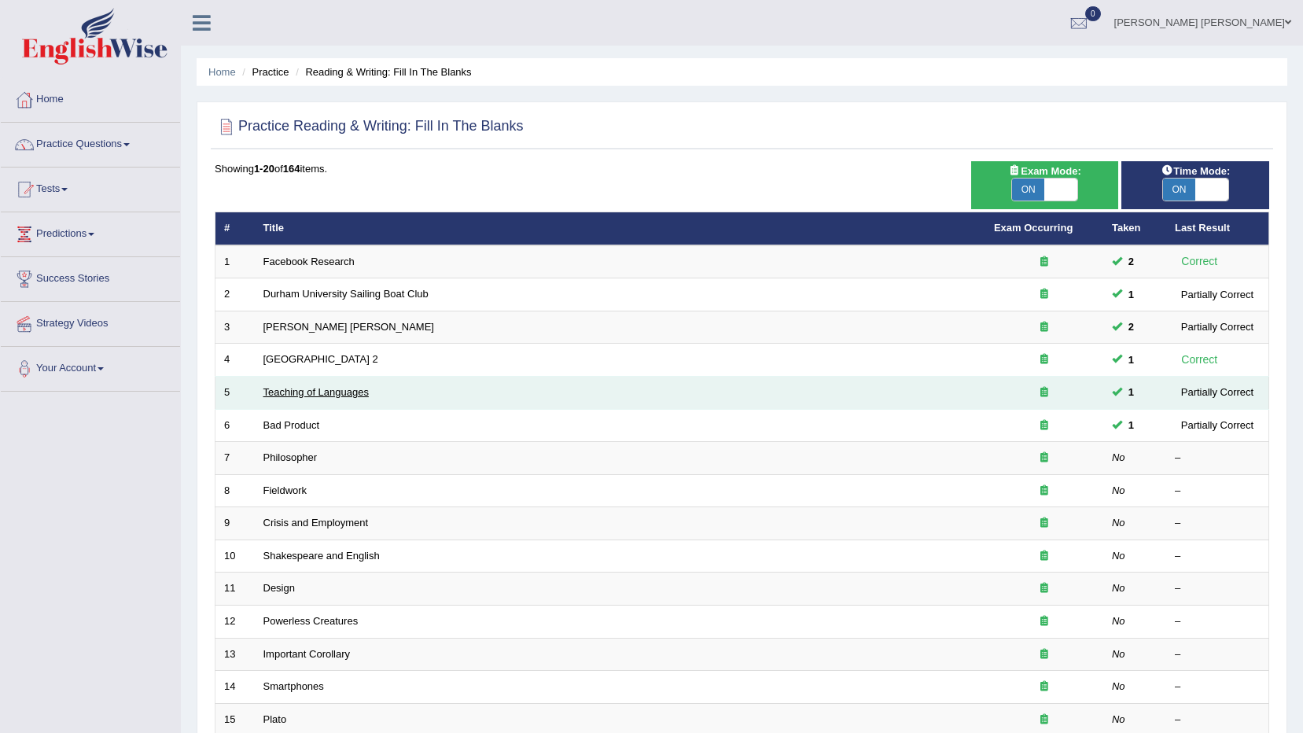
click at [332, 394] on link "Teaching of Languages" at bounding box center [316, 392] width 105 height 12
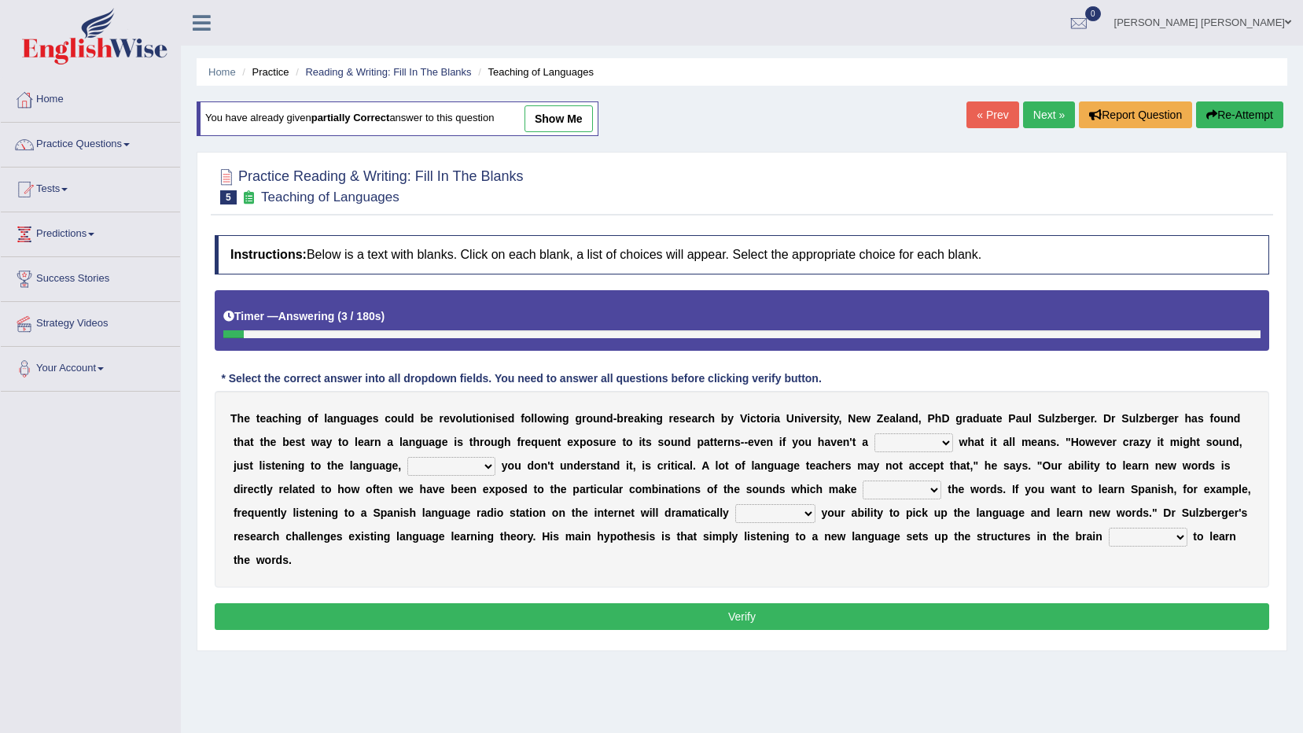
click at [875, 442] on select "dew claw clue due" at bounding box center [914, 442] width 79 height 19
select select "clue"
click at [875, 433] on select "dew claw clue due" at bounding box center [914, 442] width 79 height 19
click at [407, 463] on select "but also all together even though if so" at bounding box center [451, 466] width 88 height 19
select select "even though"
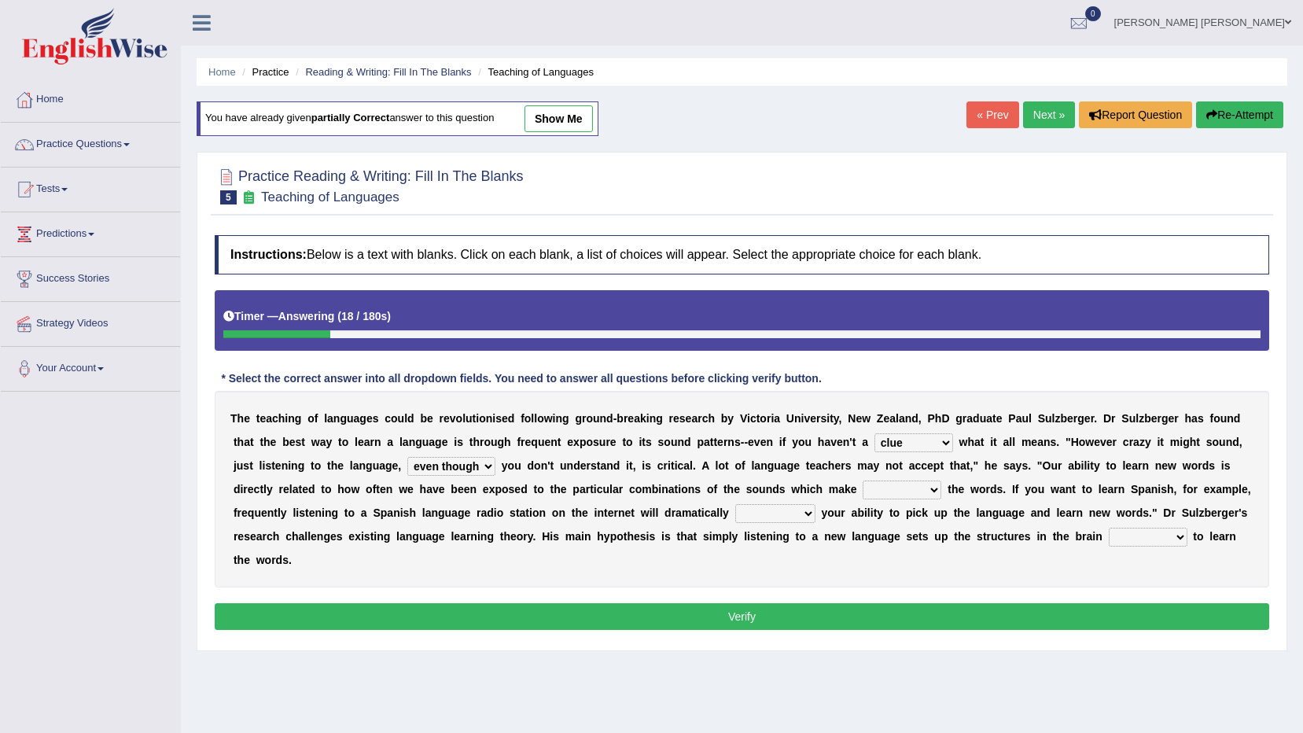
click at [407, 457] on select "but also all together even though if so" at bounding box center [451, 466] width 88 height 19
click at [696, 504] on div "T h e t e a c h i n g o f l a n g u a g e s c o u l d b e r e v o l u t i o n i…" at bounding box center [742, 489] width 1055 height 197
click at [863, 489] on select "down up of on" at bounding box center [902, 490] width 79 height 19
select select "up"
click at [863, 481] on select "down up of on" at bounding box center [902, 490] width 79 height 19
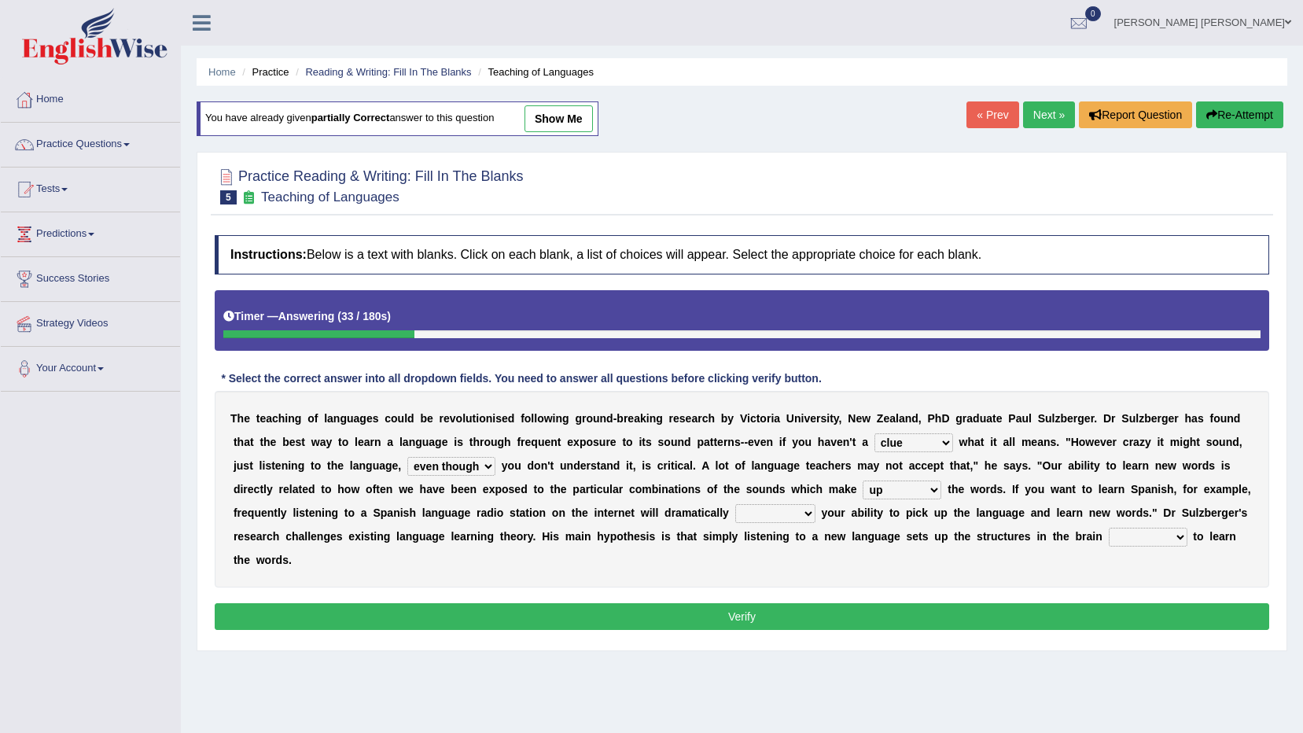
click at [736, 505] on select "evaluate exaggerate describe boost" at bounding box center [776, 513] width 80 height 19
click at [736, 504] on select "evaluate exaggerate describe boost" at bounding box center [776, 513] width 80 height 19
click at [736, 522] on select "evaluate exaggerate describe boost" at bounding box center [776, 513] width 80 height 19
select select "boost"
click at [736, 504] on select "evaluate exaggerate describe boost" at bounding box center [776, 513] width 80 height 19
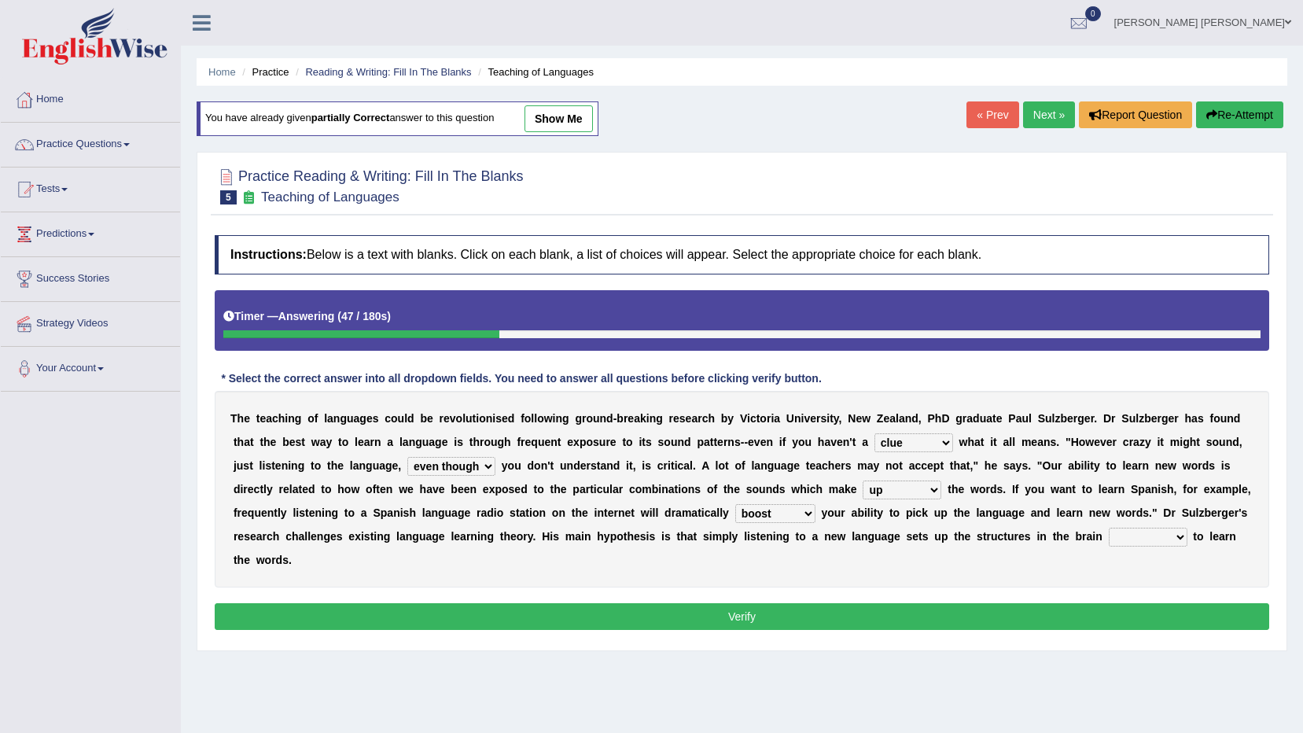
click at [1109, 534] on select "requiring required directed to require" at bounding box center [1148, 537] width 79 height 19
select select "required"
click at [1109, 528] on select "requiring required directed to require" at bounding box center [1148, 537] width 79 height 19
click at [775, 603] on button "Verify" at bounding box center [742, 616] width 1055 height 27
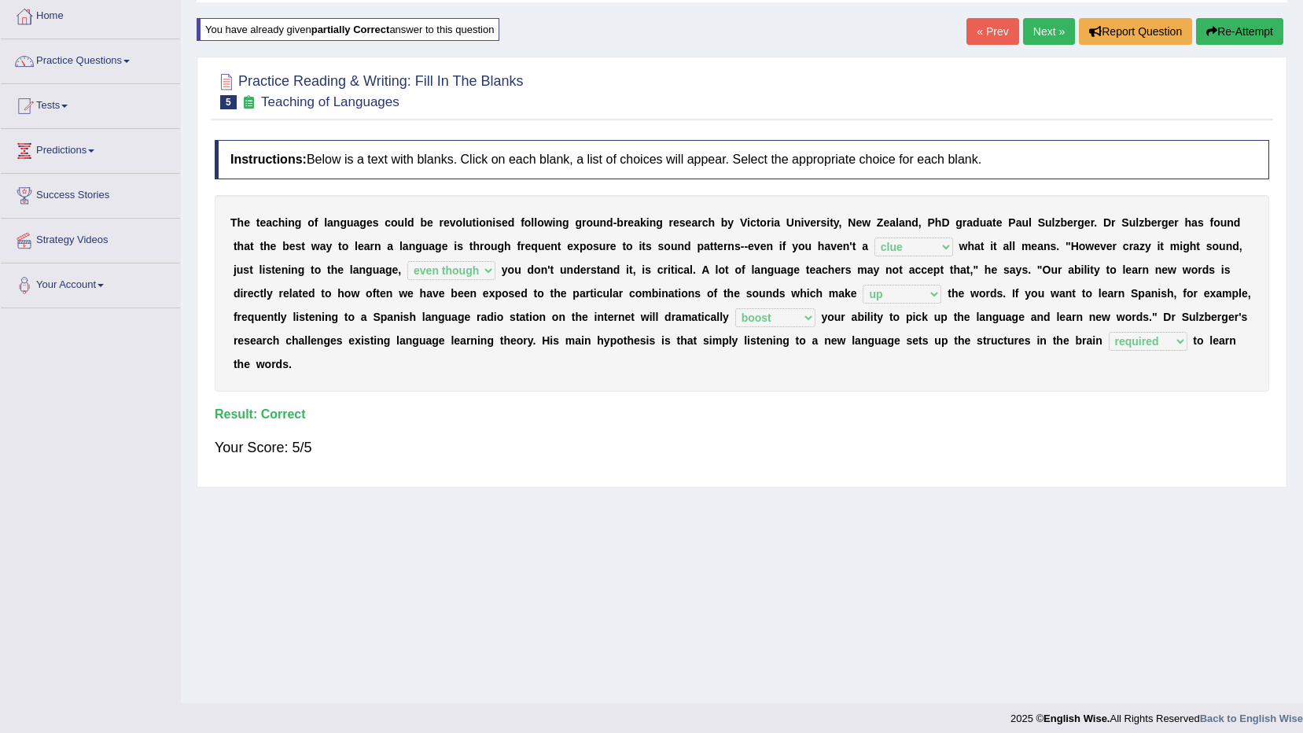
scroll to position [93, 0]
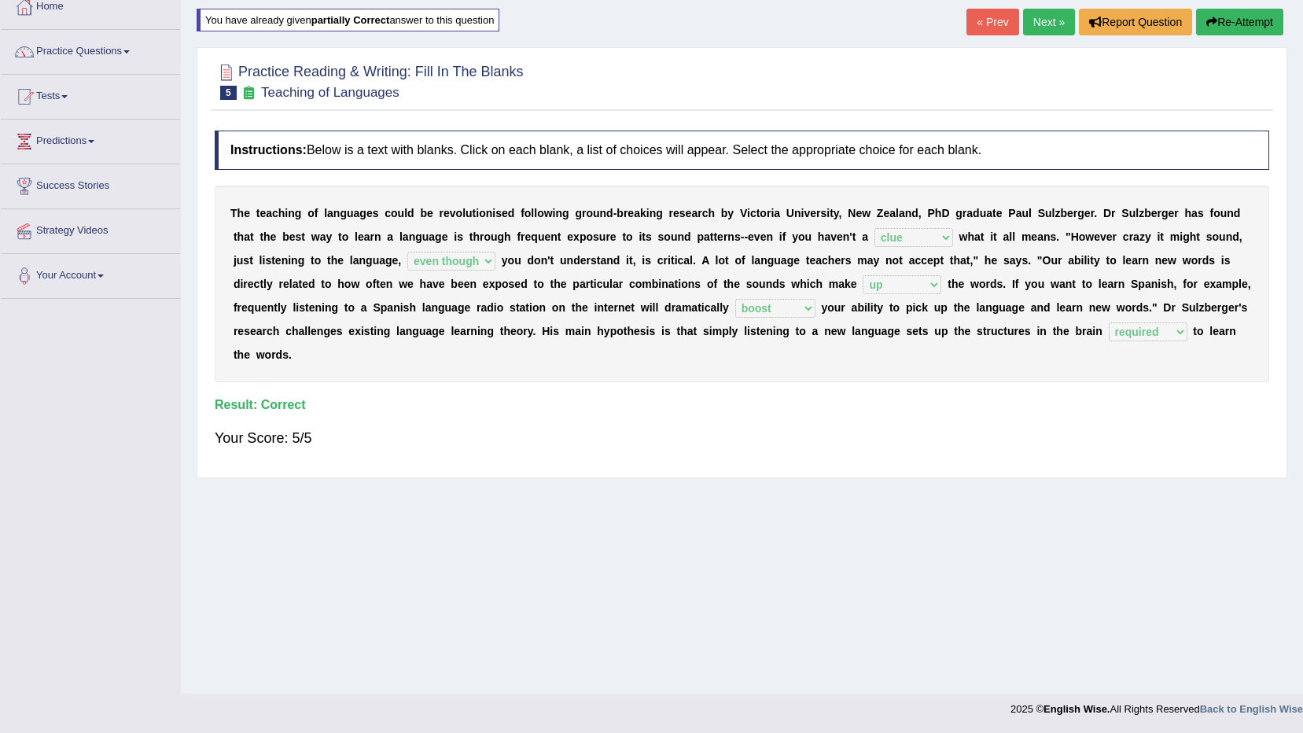
click at [985, 17] on link "« Prev" at bounding box center [993, 22] width 52 height 27
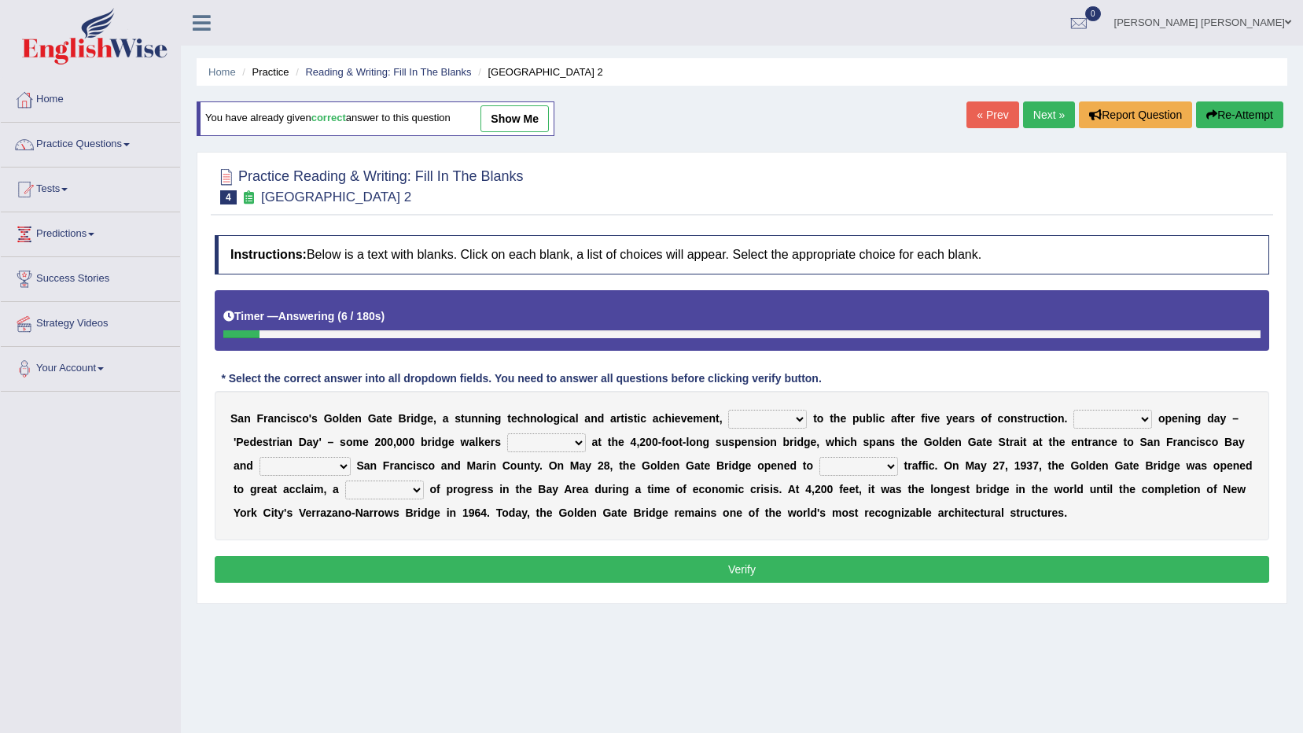
click at [130, 143] on span at bounding box center [127, 144] width 6 height 3
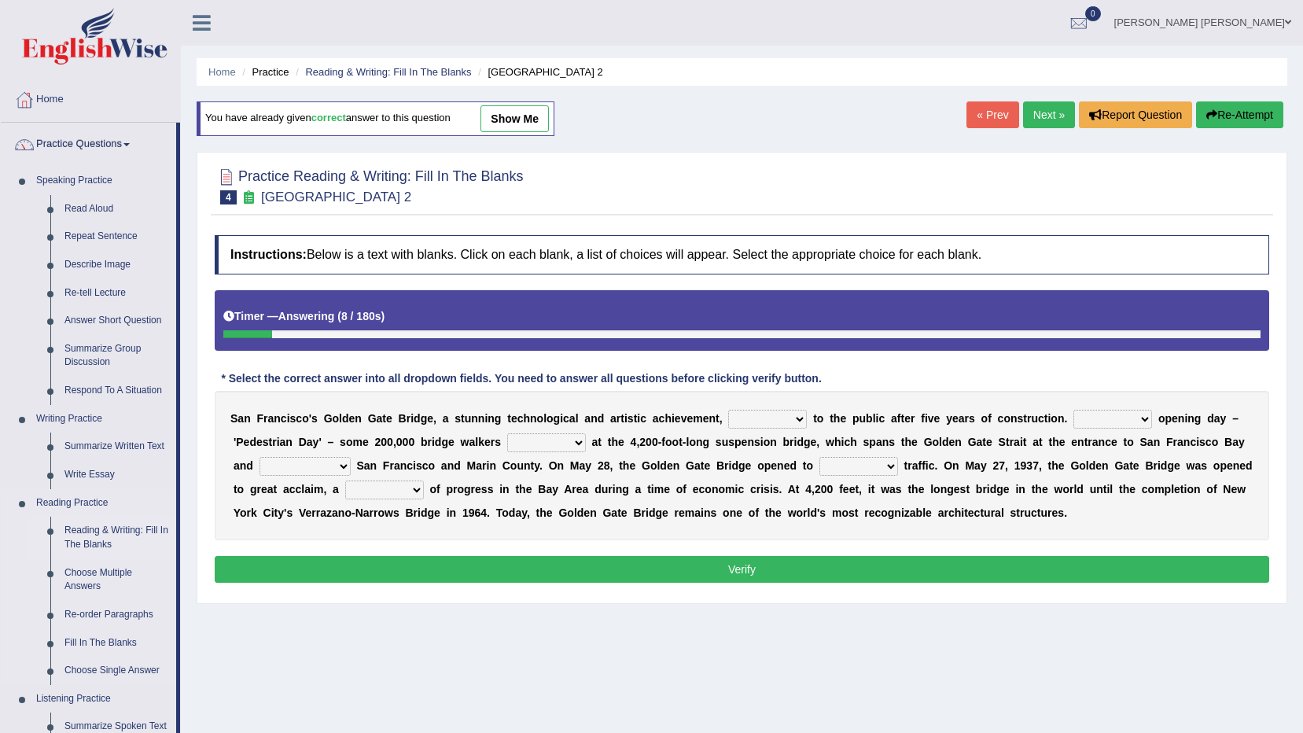
click at [94, 546] on link "Reading & Writing: Fill In The Blanks" at bounding box center [116, 538] width 119 height 42
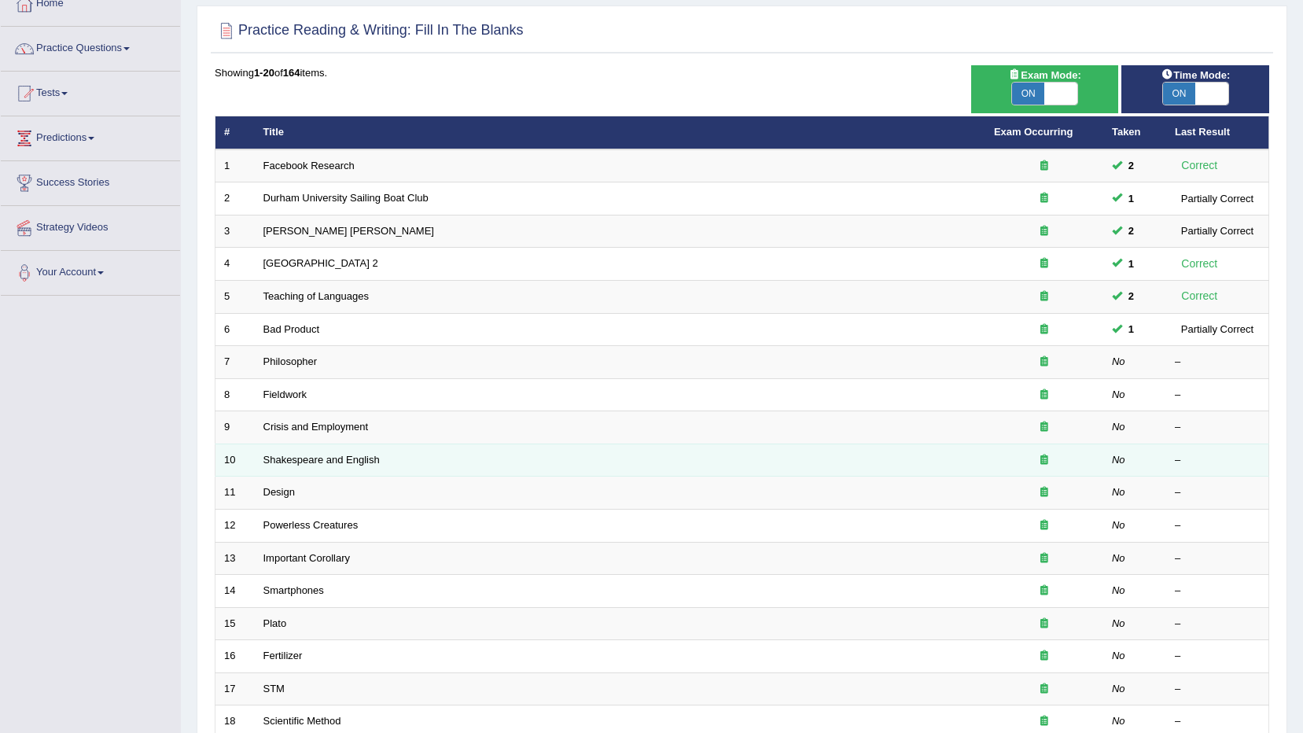
scroll to position [157, 0]
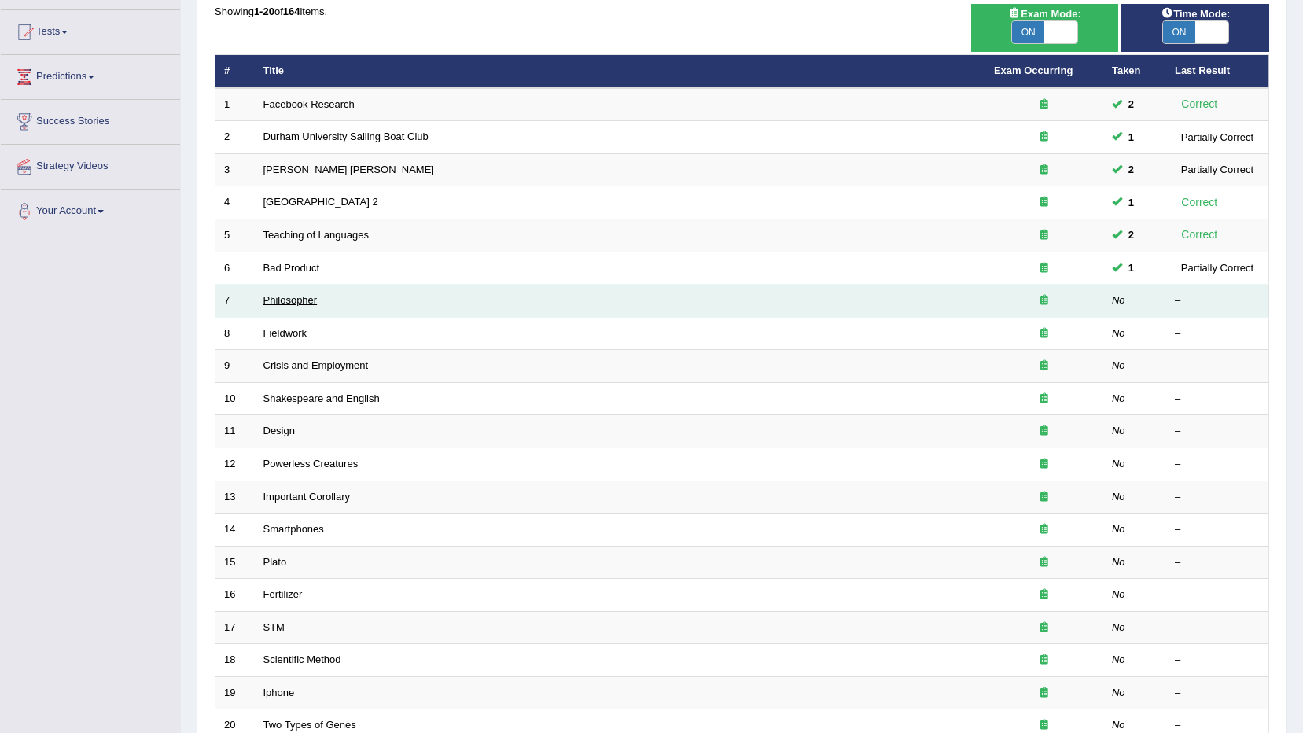
click at [286, 302] on link "Philosopher" at bounding box center [291, 300] width 54 height 12
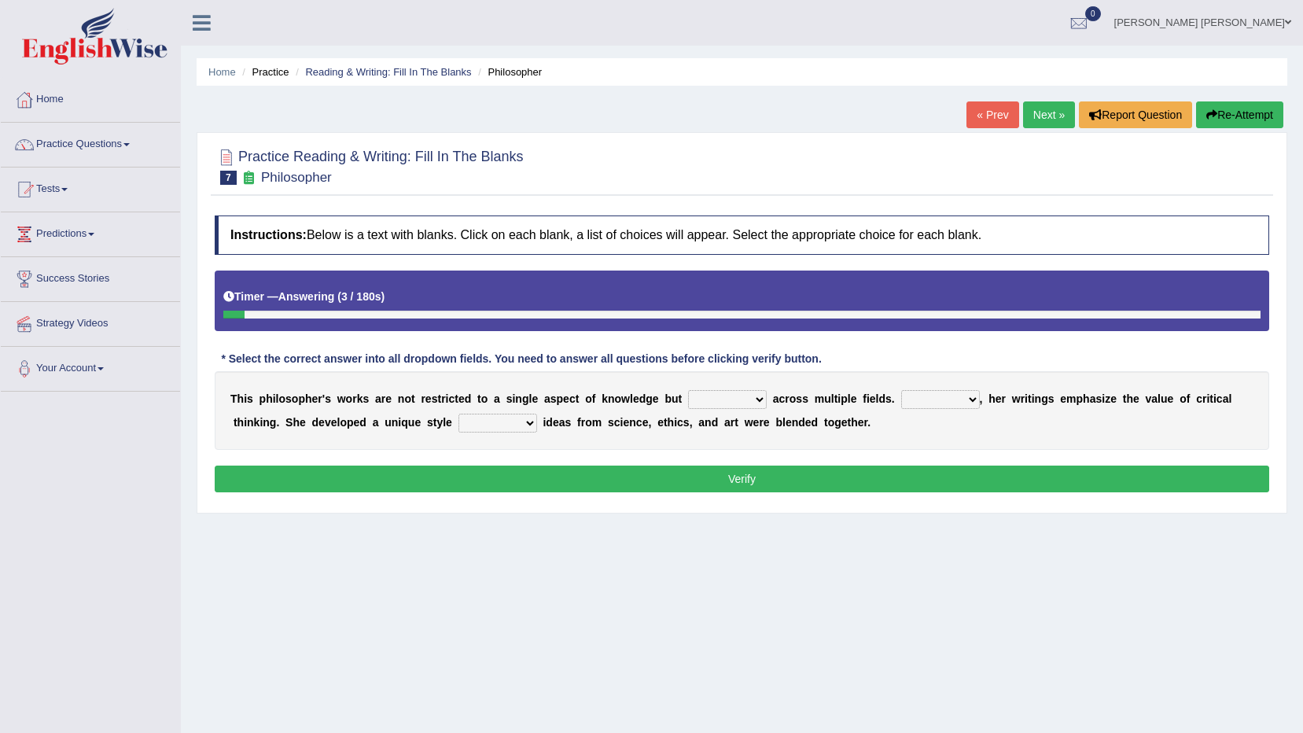
click at [688, 396] on select "constrain contain assemble extend" at bounding box center [727, 399] width 79 height 19
select select "extend"
click at [688, 390] on select "constrain contain assemble extend" at bounding box center [727, 399] width 79 height 19
click at [902, 394] on select "Rather So Moreover Likely" at bounding box center [941, 399] width 79 height 19
select select "Moreover"
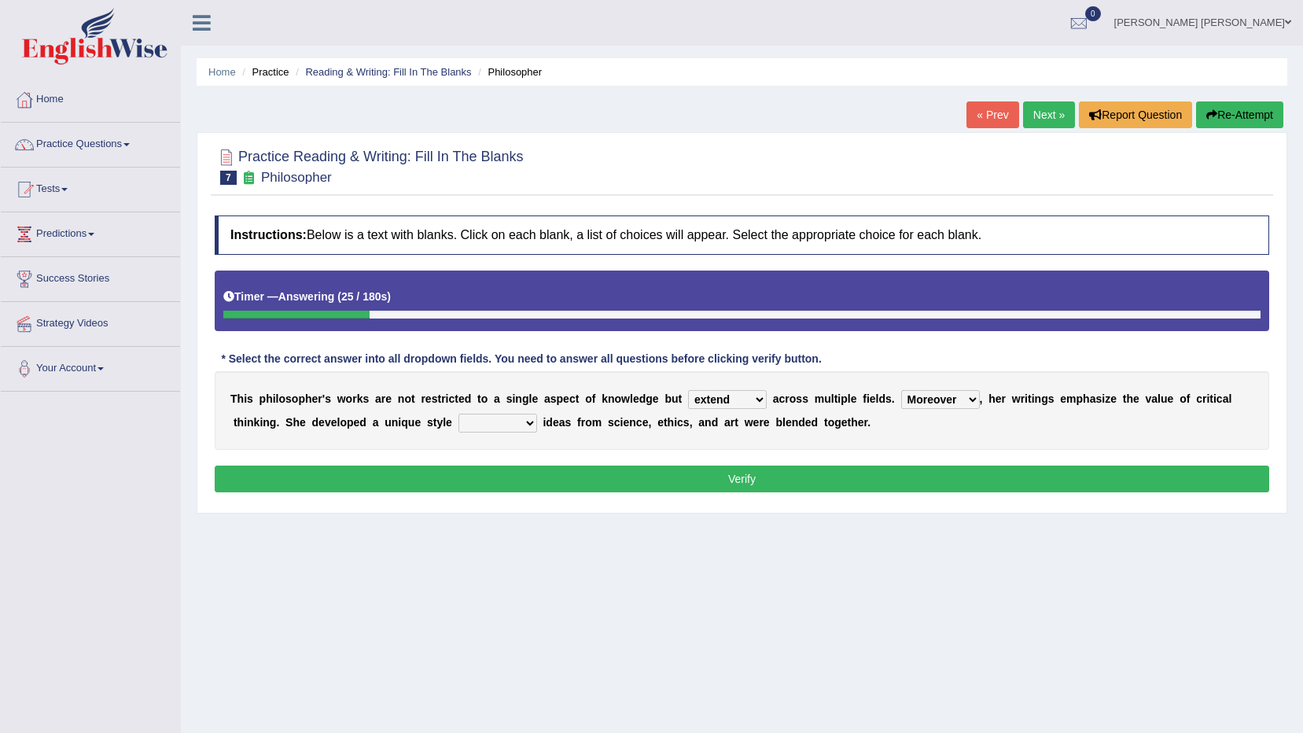
click at [902, 390] on select "Rather So Moreover Likely" at bounding box center [941, 399] width 79 height 19
click at [459, 420] on select "in that that which in which" at bounding box center [498, 423] width 79 height 19
select select "in which"
click at [459, 414] on select "in that that which in which" at bounding box center [498, 423] width 79 height 19
click at [508, 480] on button "Verify" at bounding box center [742, 479] width 1055 height 27
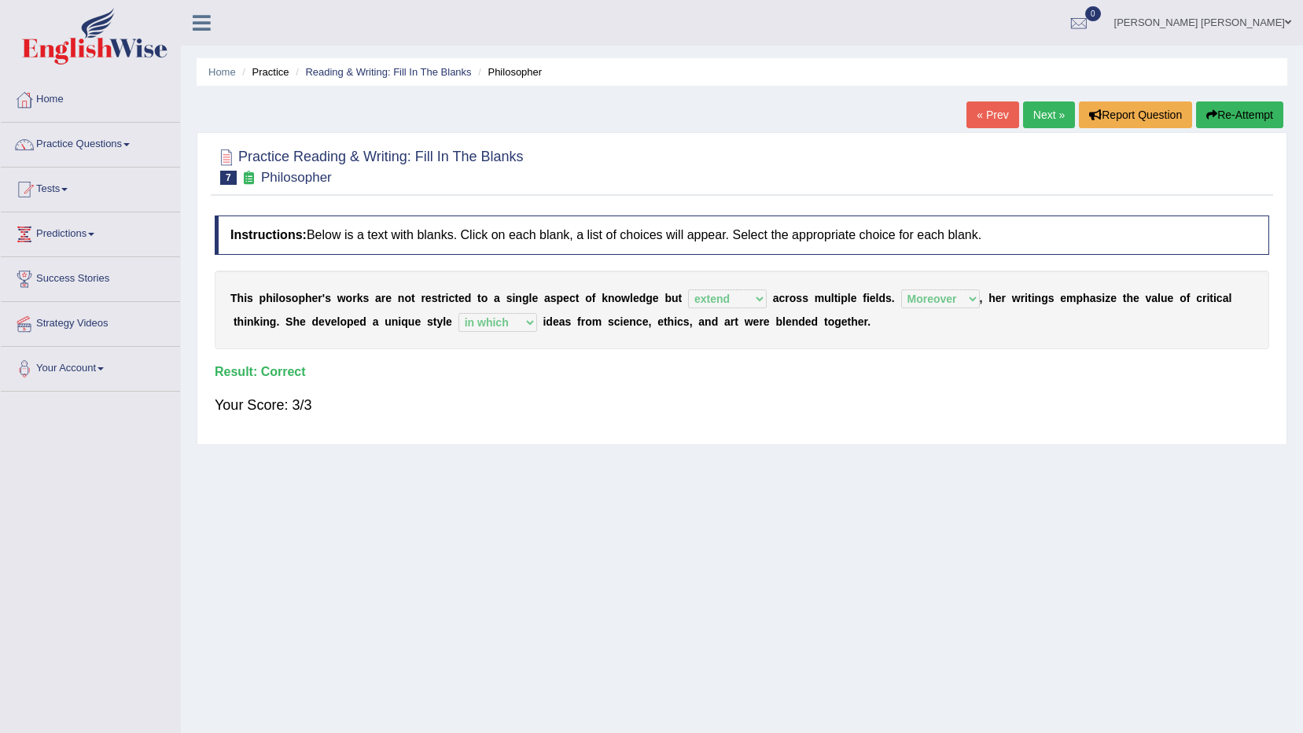
click at [1060, 116] on link "Next »" at bounding box center [1049, 114] width 52 height 27
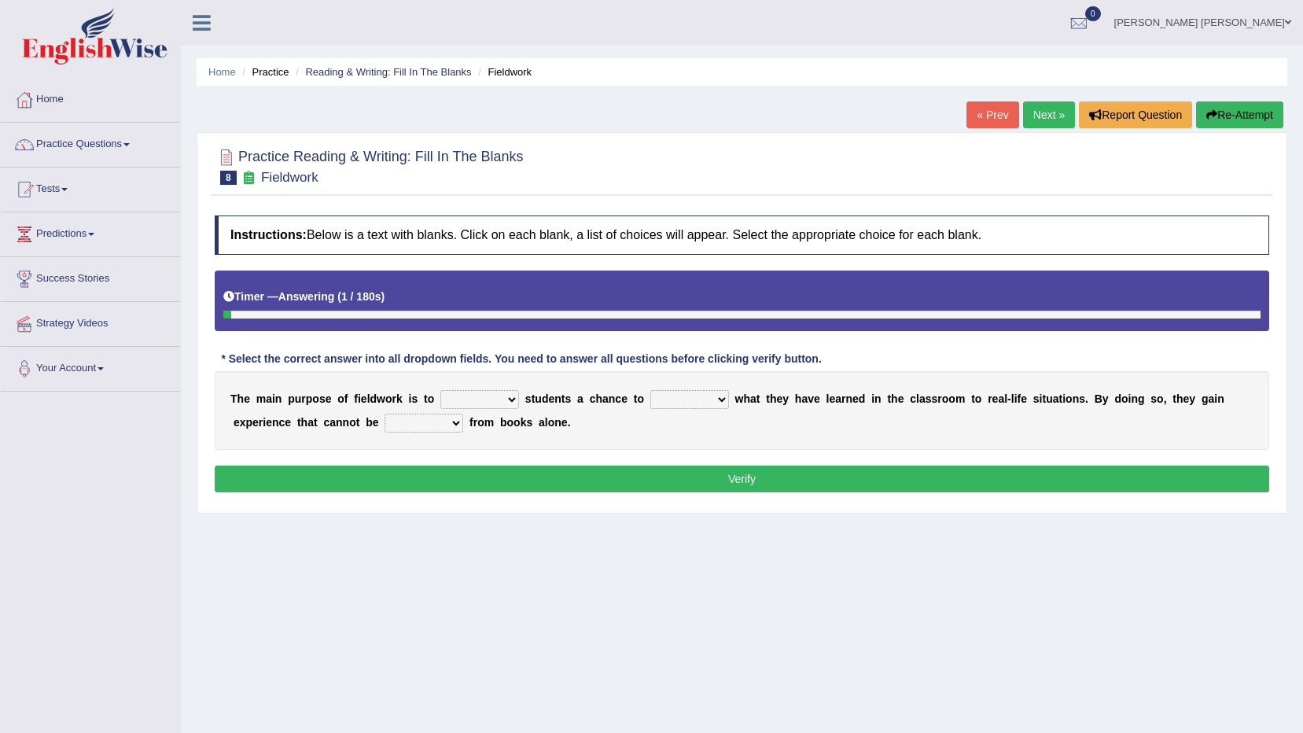
click at [465, 392] on select "resemble stow rave offer" at bounding box center [480, 399] width 79 height 19
select select "offer"
click at [441, 390] on select "resemble stow rave offer" at bounding box center [480, 399] width 79 height 19
click at [698, 395] on select "compare align apply dismount" at bounding box center [690, 399] width 79 height 19
select select "apply"
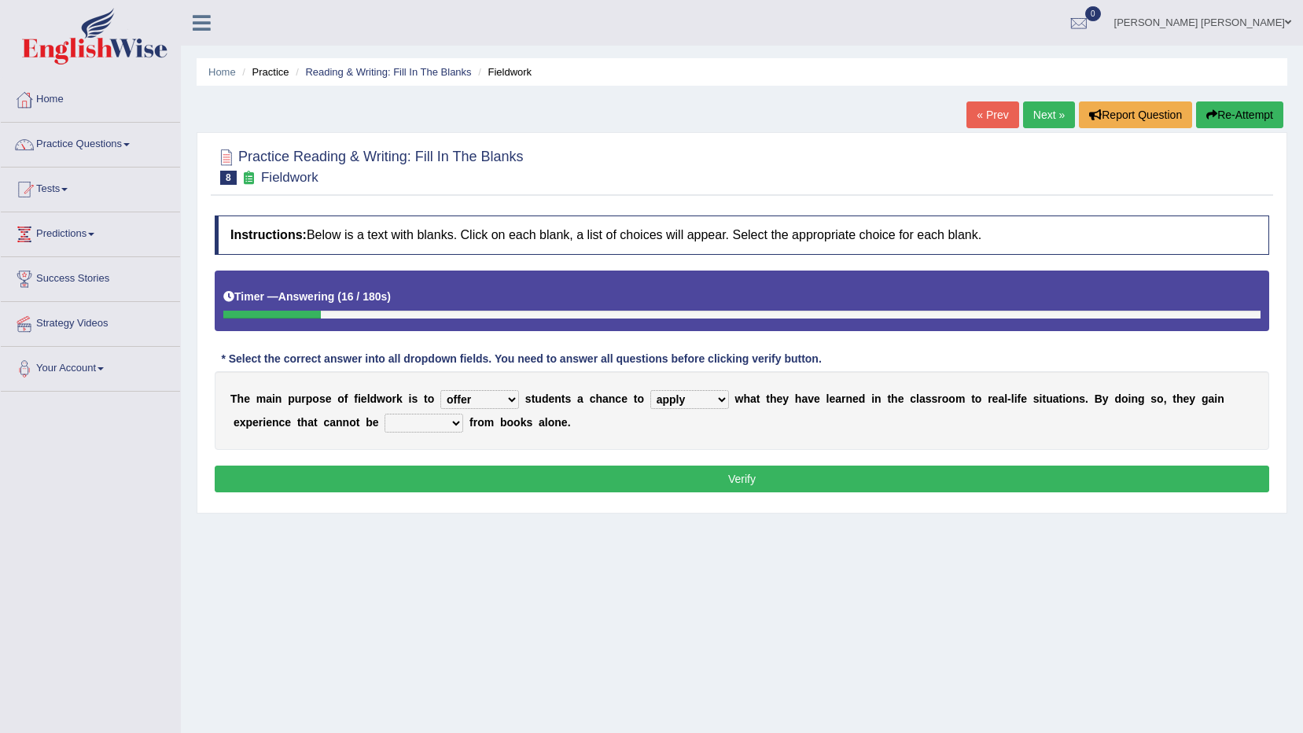
click at [651, 390] on select "compare align apply dismount" at bounding box center [690, 399] width 79 height 19
click at [385, 420] on select "originated prepared obtained touted" at bounding box center [424, 423] width 79 height 19
select select "obtained"
click at [385, 414] on select "originated prepared obtained touted" at bounding box center [424, 423] width 79 height 19
click at [411, 481] on button "Verify" at bounding box center [742, 479] width 1055 height 27
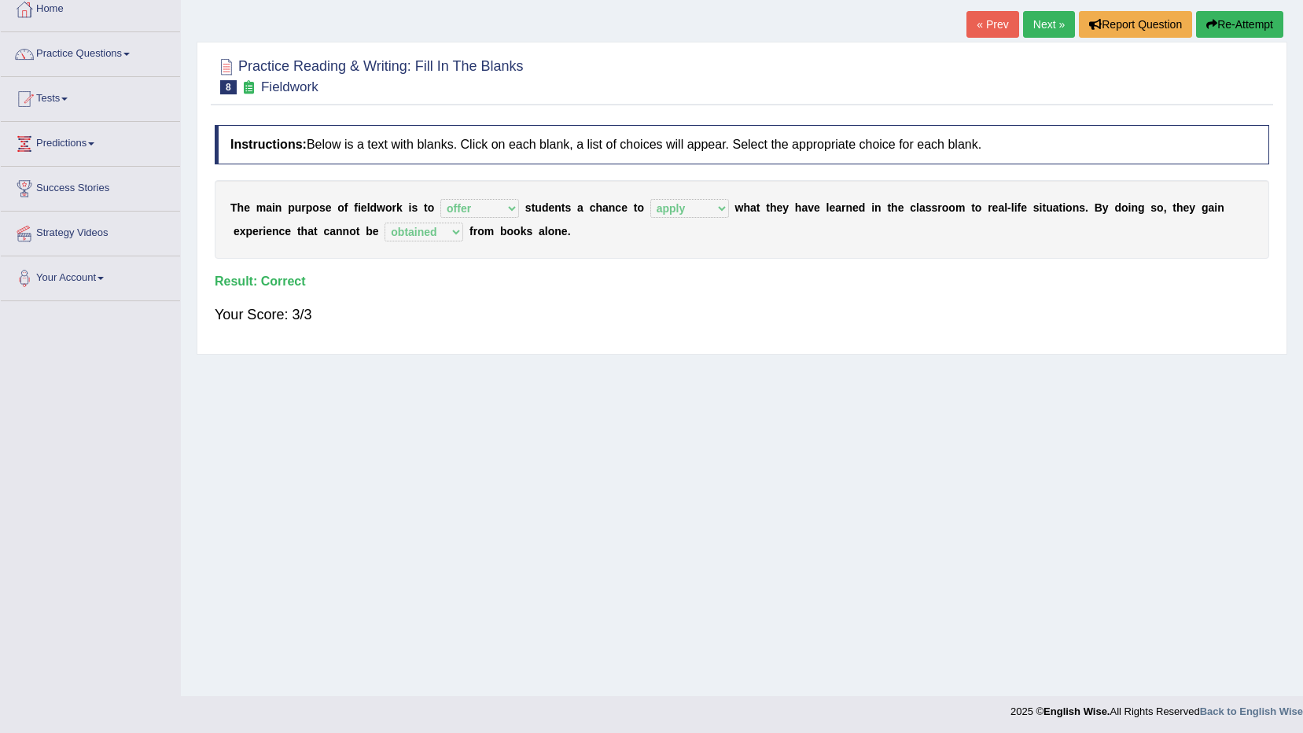
scroll to position [93, 0]
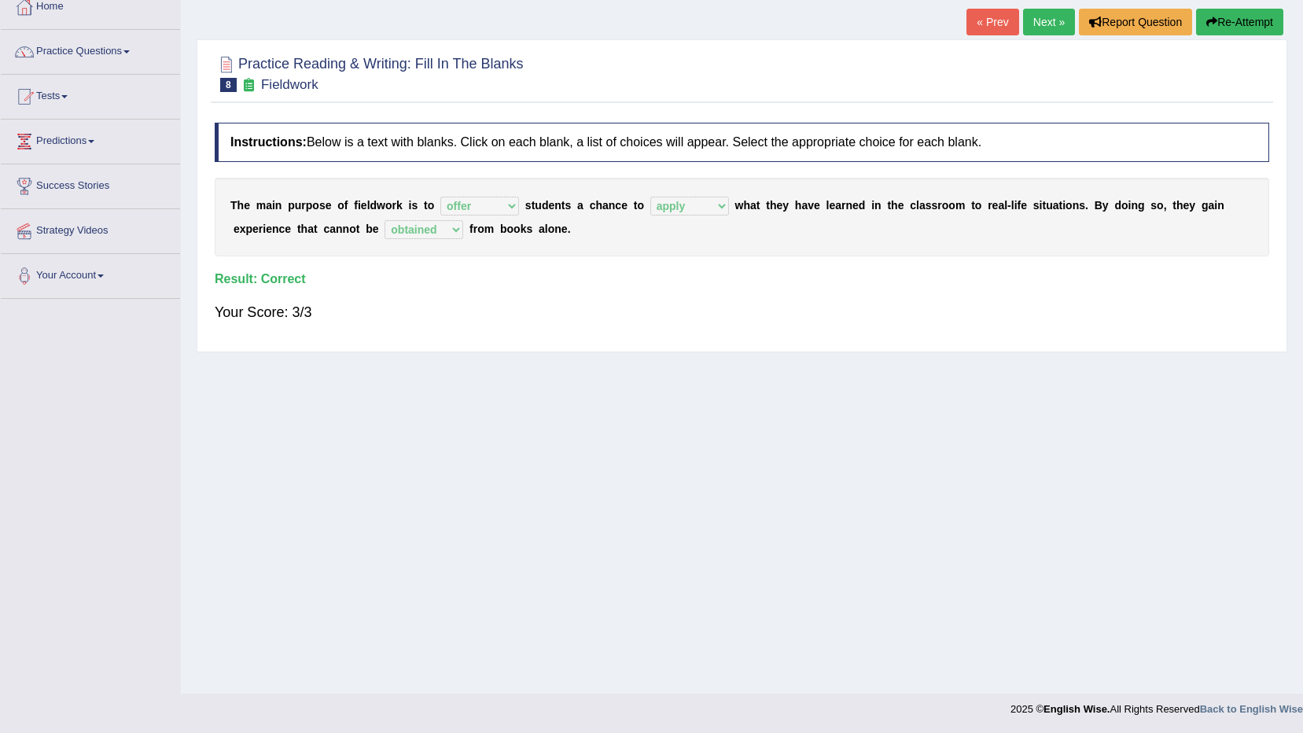
click at [1028, 24] on link "Next »" at bounding box center [1049, 22] width 52 height 27
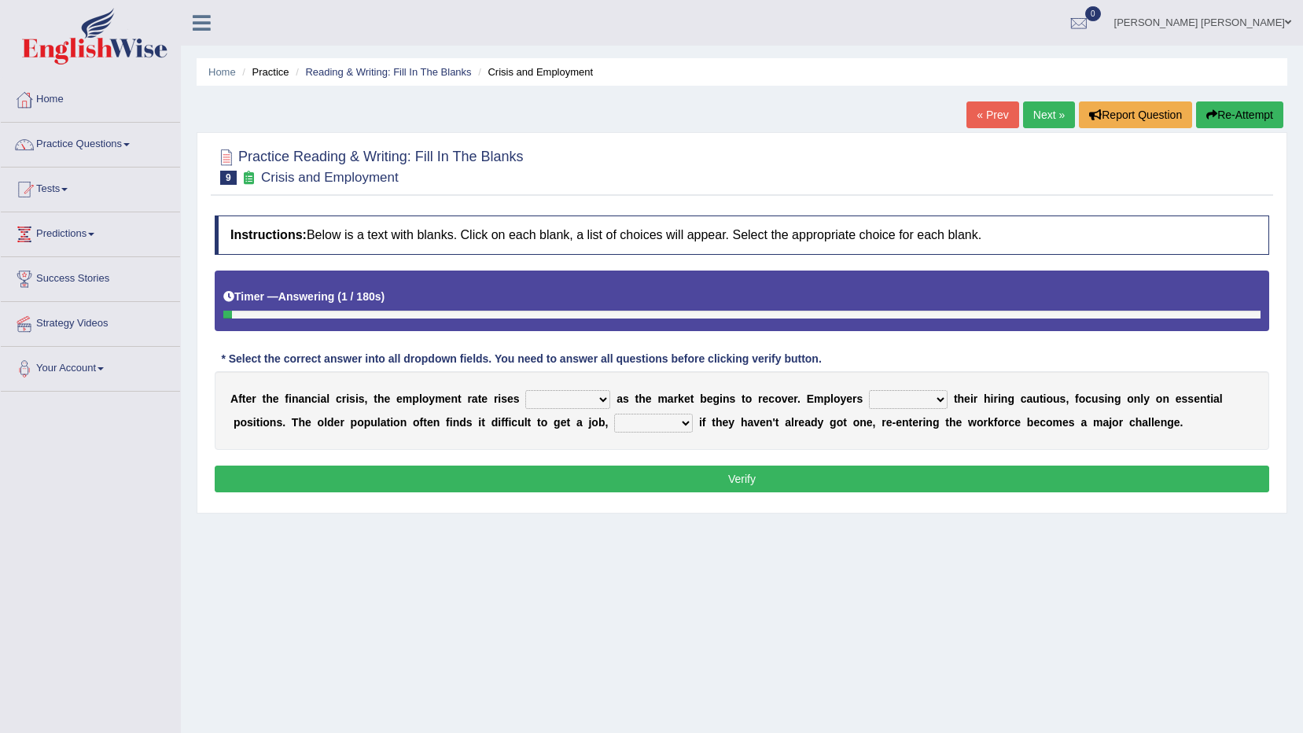
click at [540, 400] on select "normally conversely strenuously sharply" at bounding box center [567, 399] width 85 height 19
click at [889, 407] on select "keeping kept keep are kept" at bounding box center [908, 399] width 79 height 19
select select "keep"
click at [869, 390] on select "keeping kept keep are kept" at bounding box center [908, 399] width 79 height 19
click at [614, 418] on select "although while then because" at bounding box center [653, 423] width 79 height 19
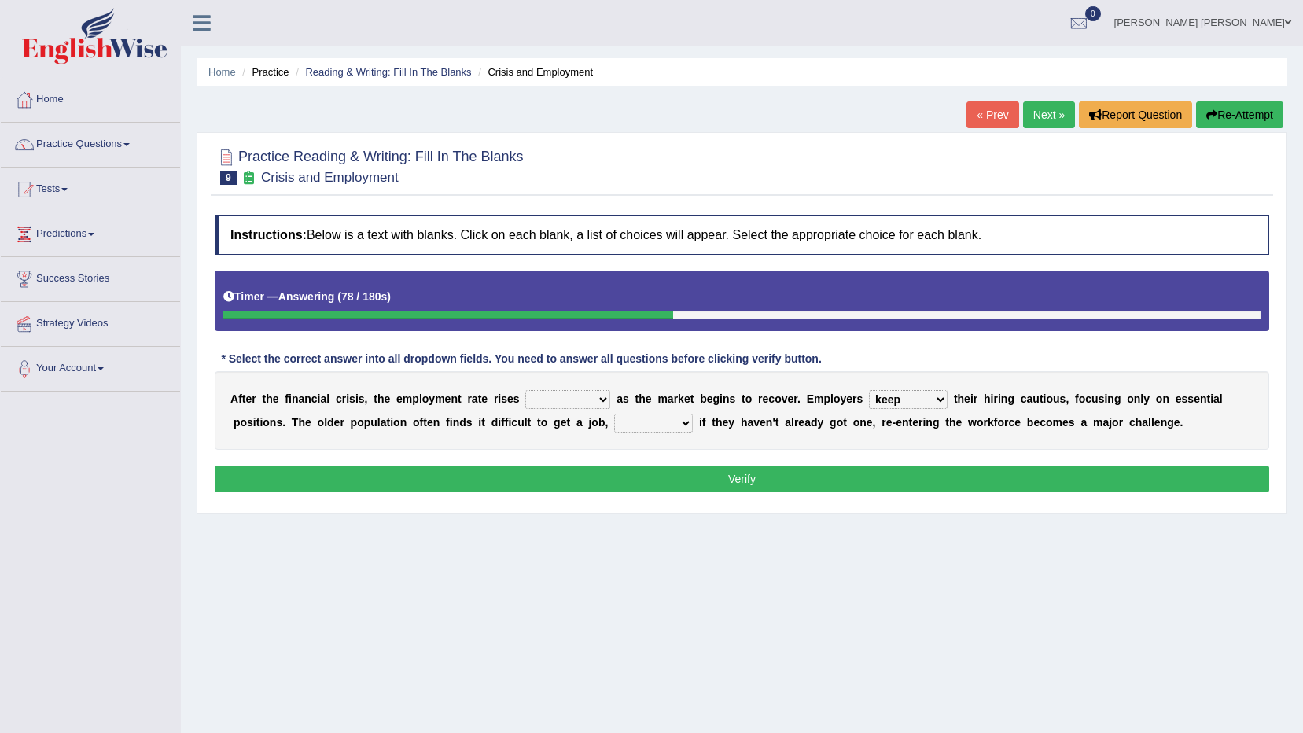
select select "because"
click at [614, 414] on select "although while then because" at bounding box center [653, 423] width 79 height 19
click at [553, 396] on select "normally conversely strenuously sharply" at bounding box center [567, 399] width 85 height 19
select select "sharply"
click at [525, 390] on select "normally conversely strenuously sharply" at bounding box center [567, 399] width 85 height 19
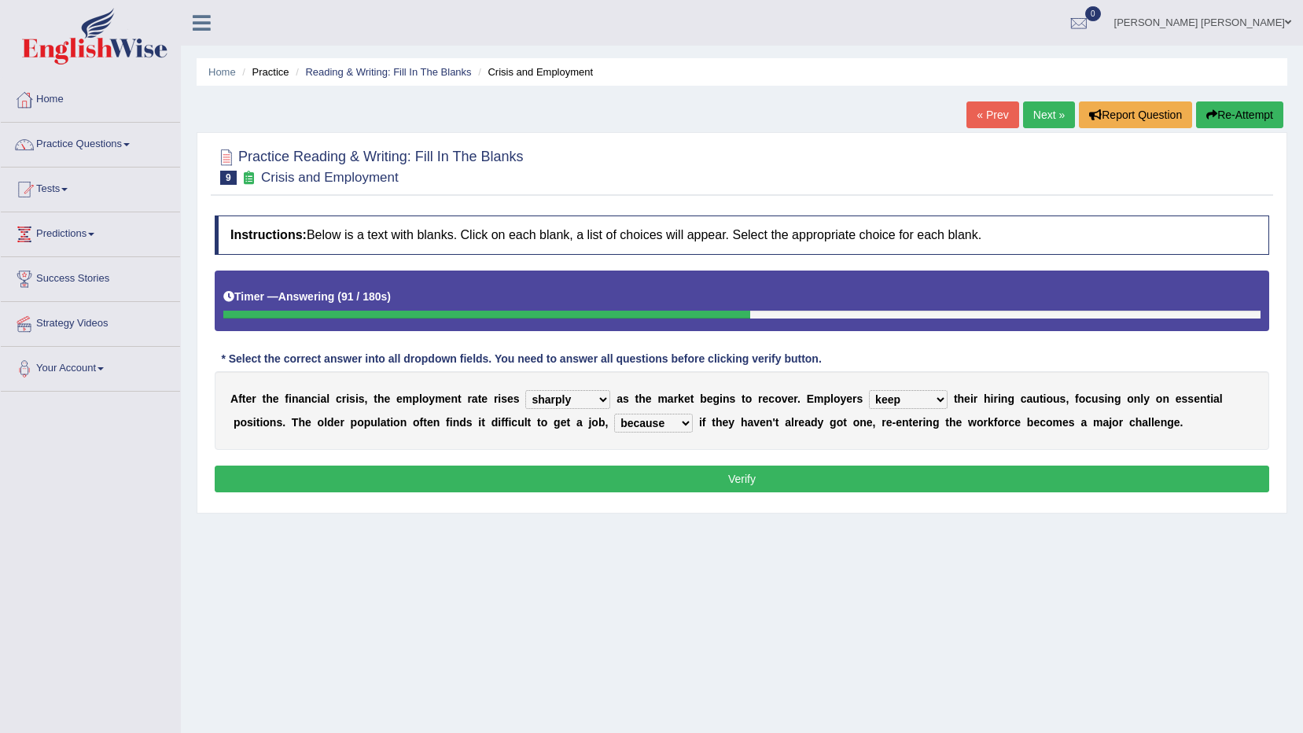
click at [592, 479] on button "Verify" at bounding box center [742, 479] width 1055 height 27
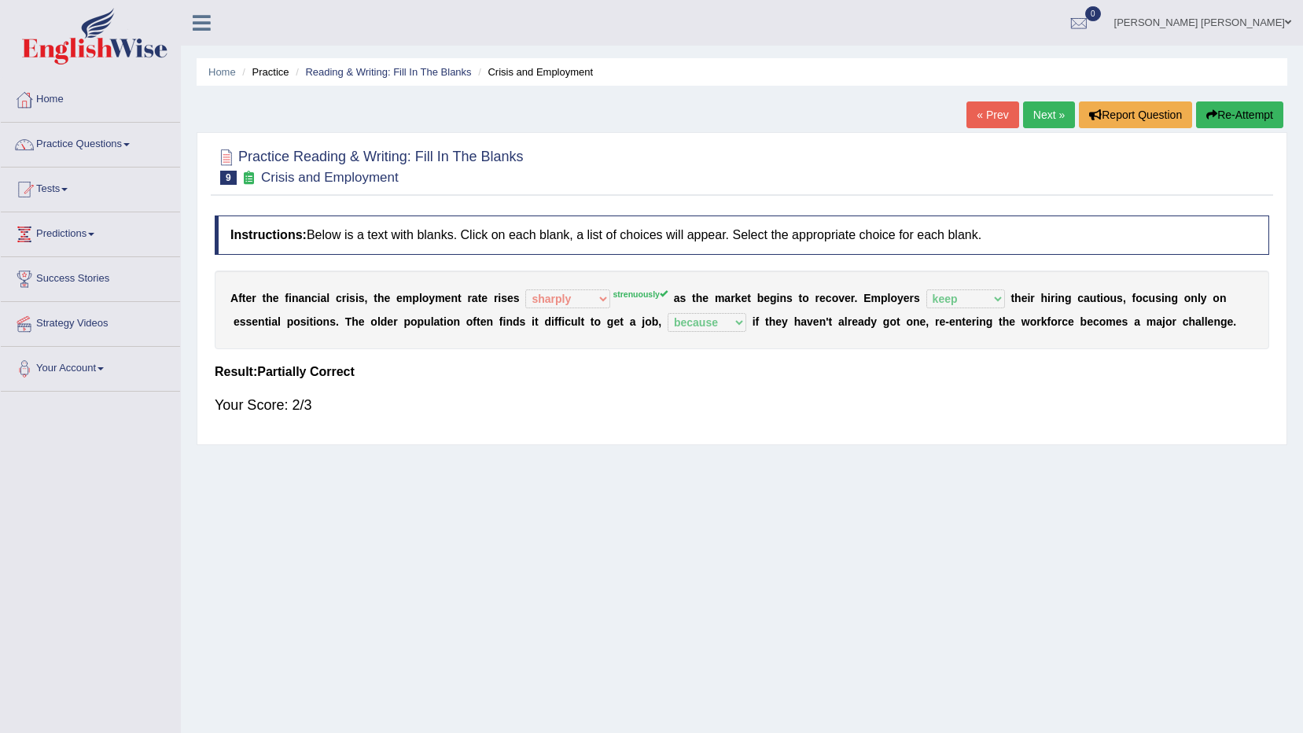
click at [647, 297] on div "A f t e r t h e f i n a n c i a l c r i s i s , t h e e m p l o y m e n t r a t…" at bounding box center [742, 310] width 1055 height 79
click at [1268, 31] on link "Rose Maria Martin" at bounding box center [1203, 20] width 201 height 41
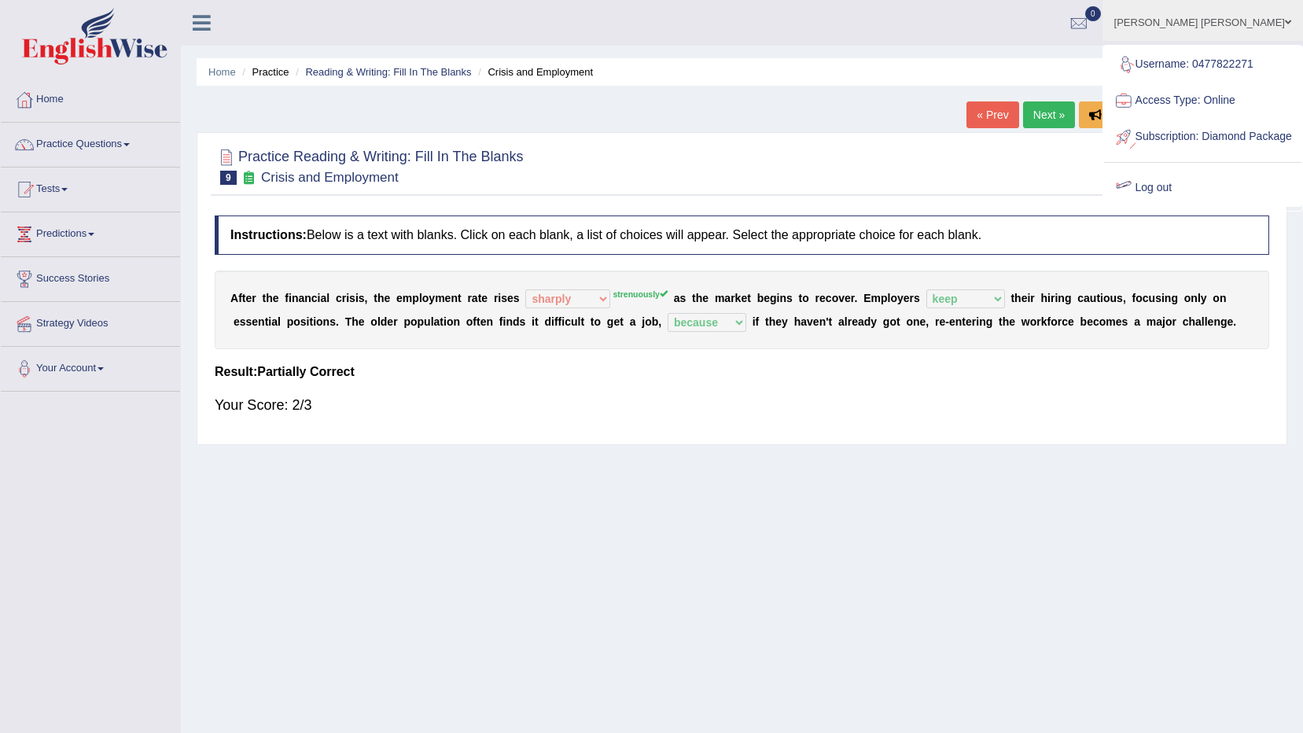
click at [1136, 200] on div at bounding box center [1124, 188] width 24 height 24
